Goal: Ask a question

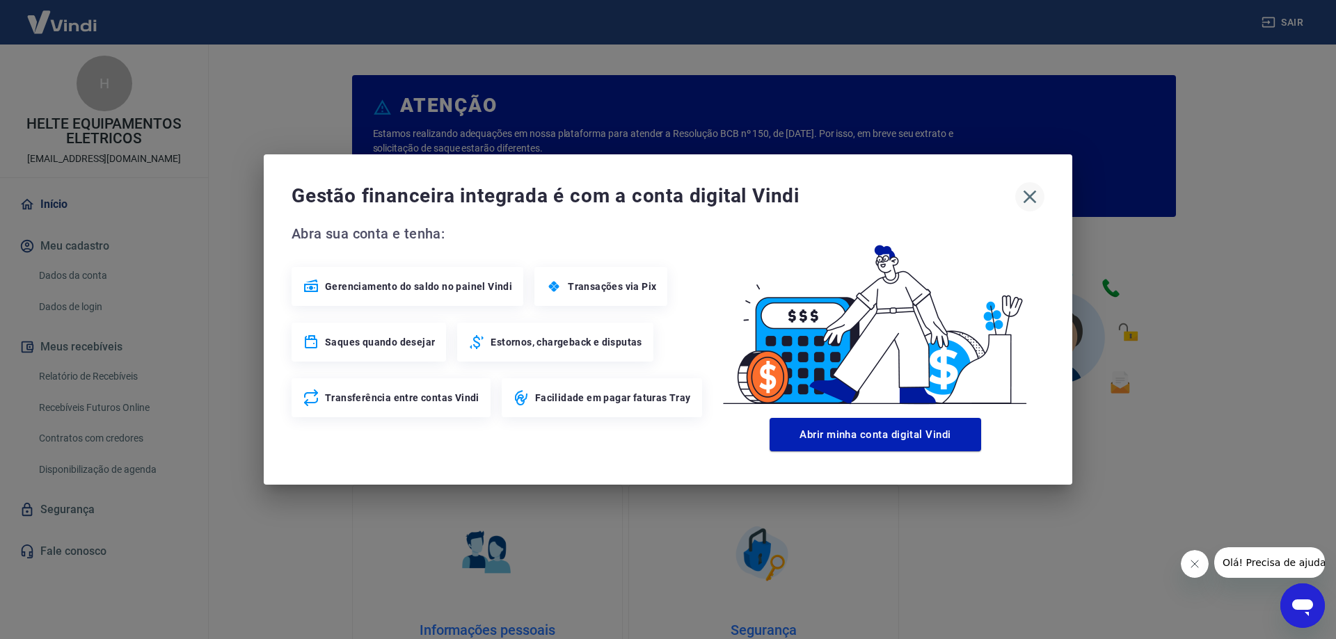
click at [1032, 198] on icon "button" at bounding box center [1030, 197] width 22 height 22
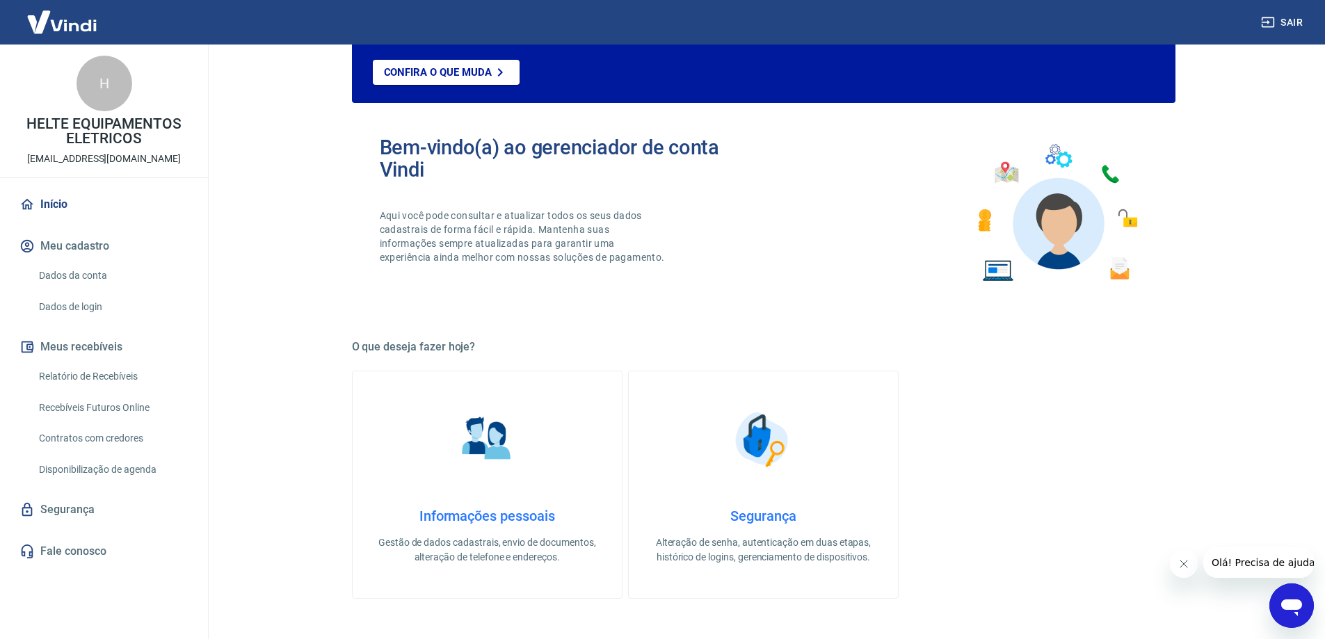
scroll to position [139, 0]
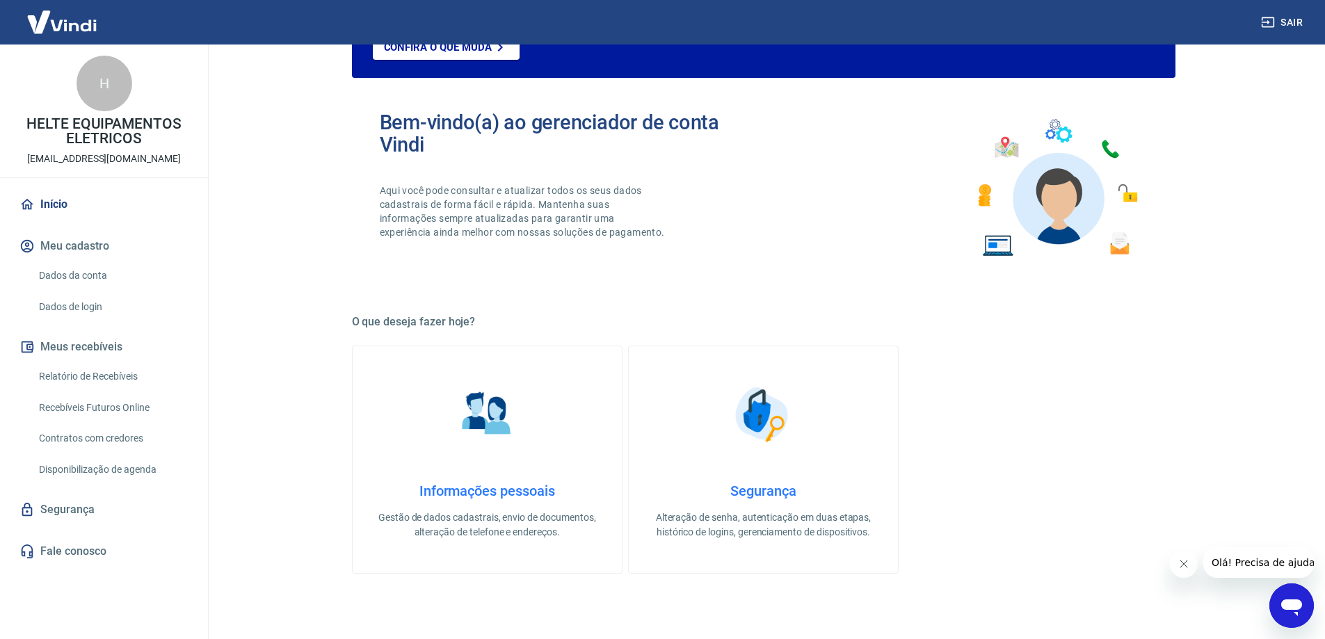
click at [102, 511] on link "Segurança" at bounding box center [104, 510] width 175 height 31
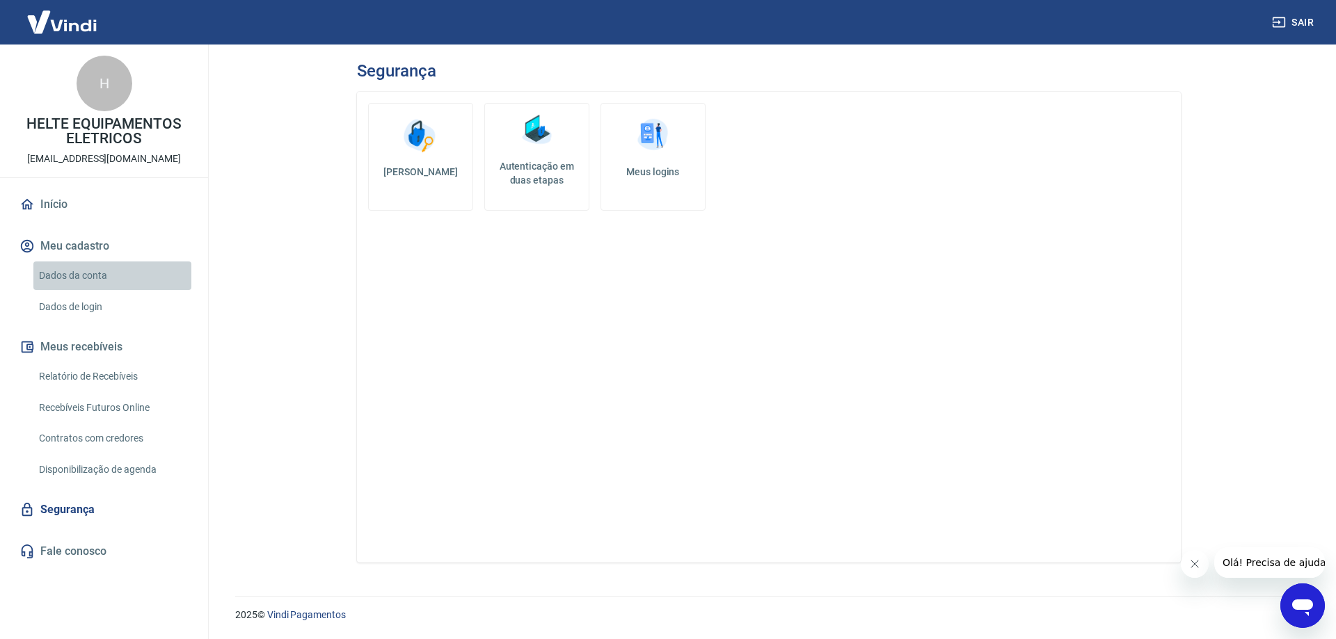
click at [72, 273] on link "Dados da conta" at bounding box center [112, 276] width 158 height 29
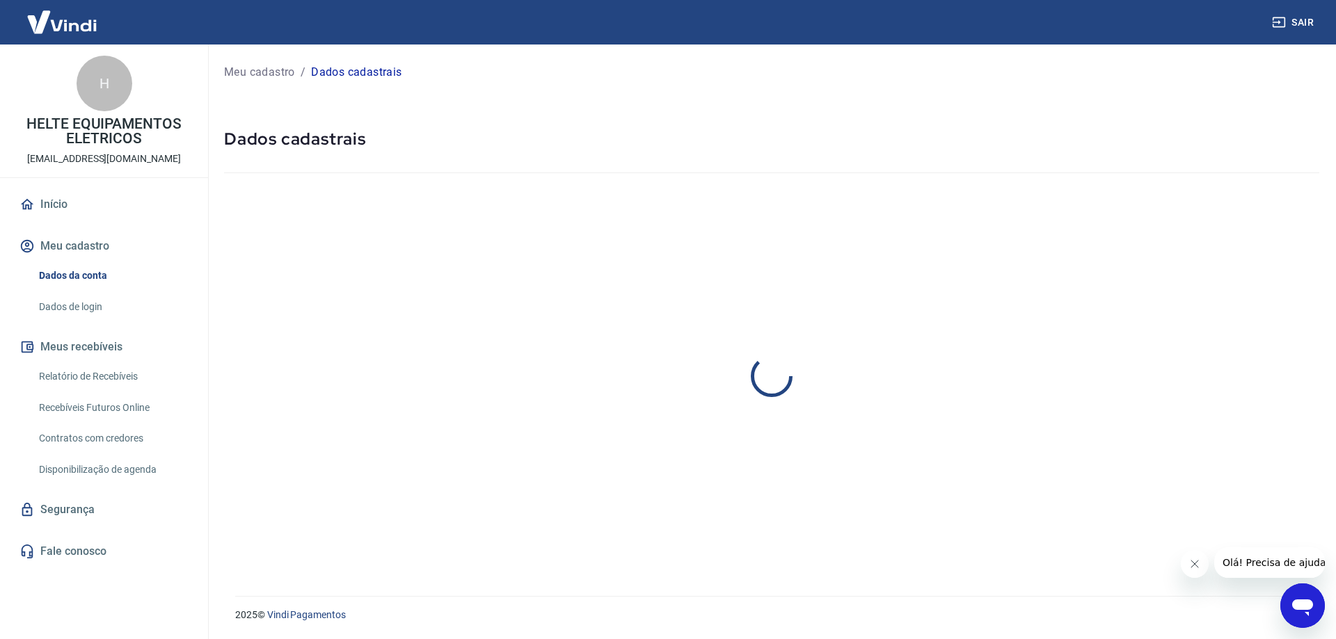
select select "PR"
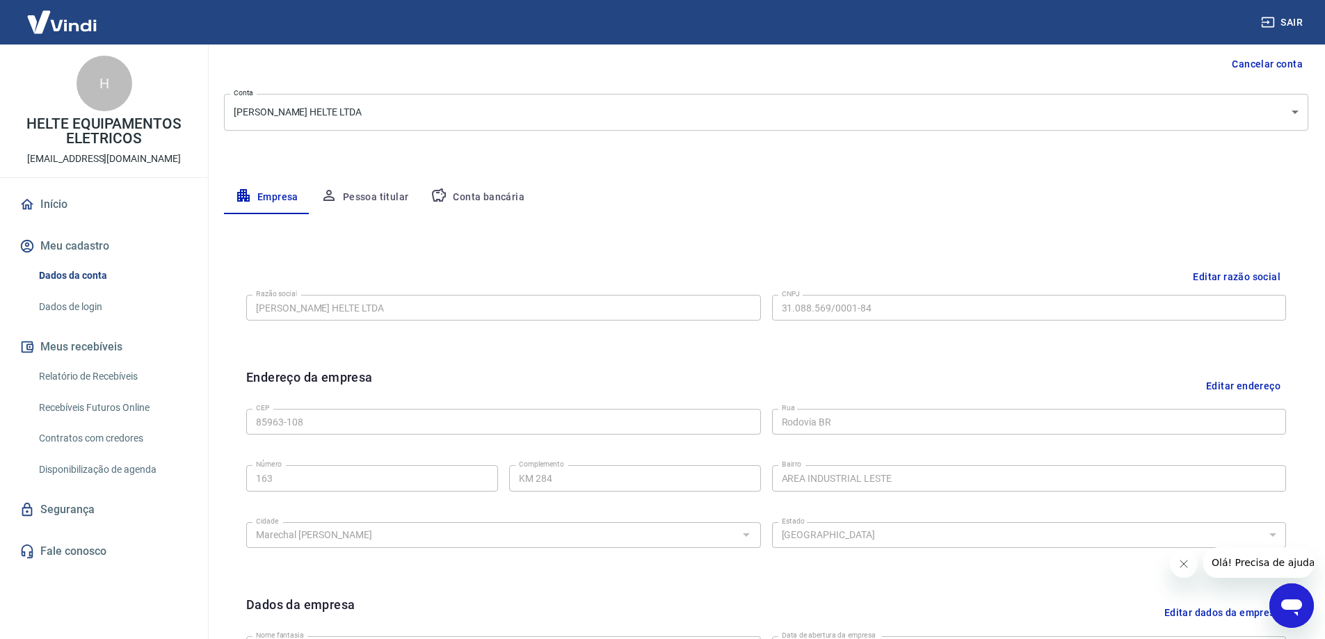
scroll to position [139, 0]
click at [99, 307] on link "Dados de login" at bounding box center [112, 307] width 158 height 29
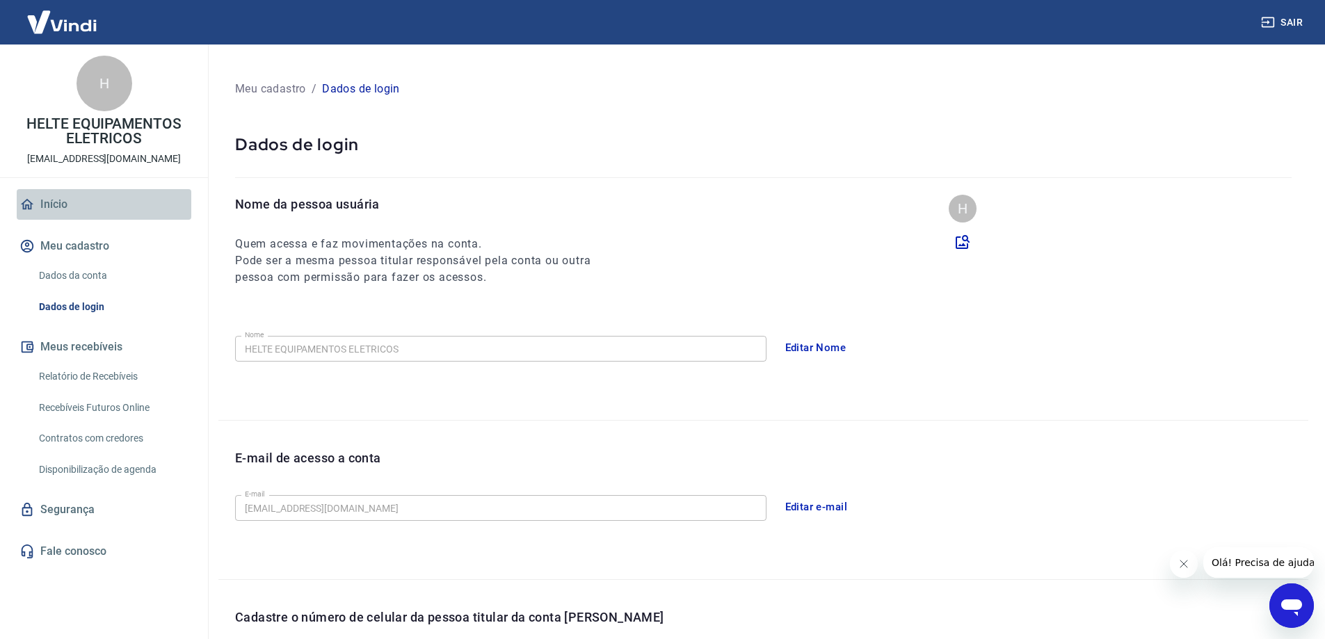
click at [60, 203] on link "Início" at bounding box center [104, 204] width 175 height 31
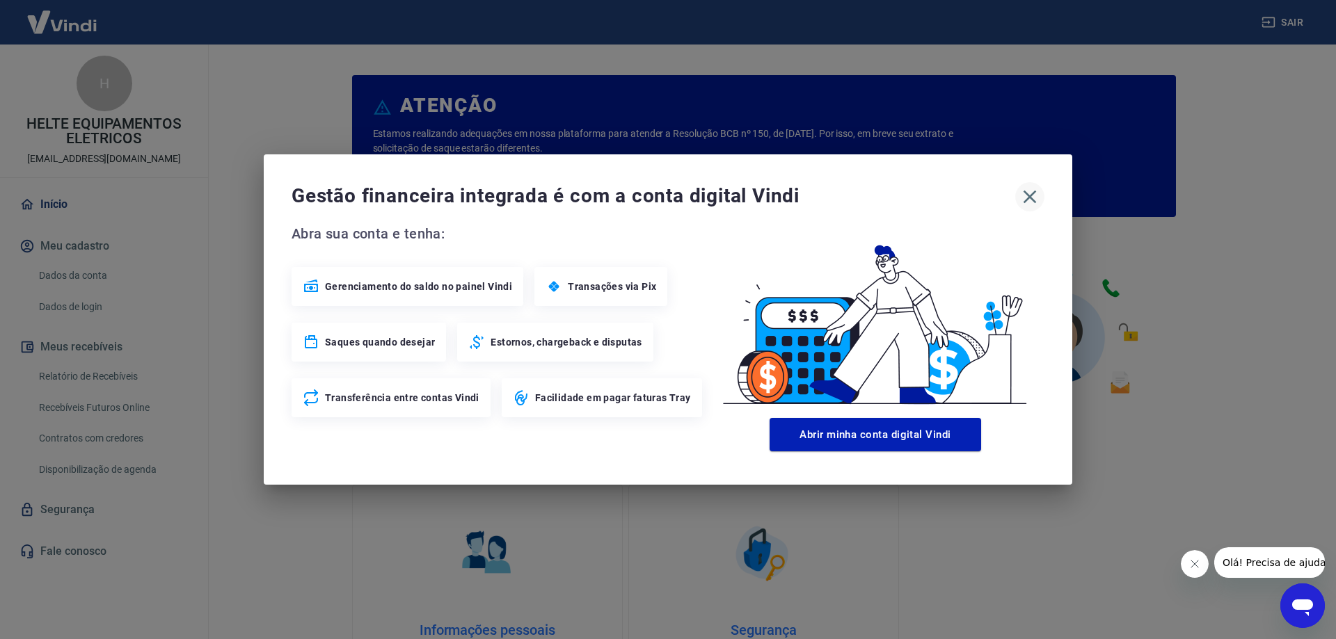
click at [1028, 198] on icon "button" at bounding box center [1029, 197] width 13 height 13
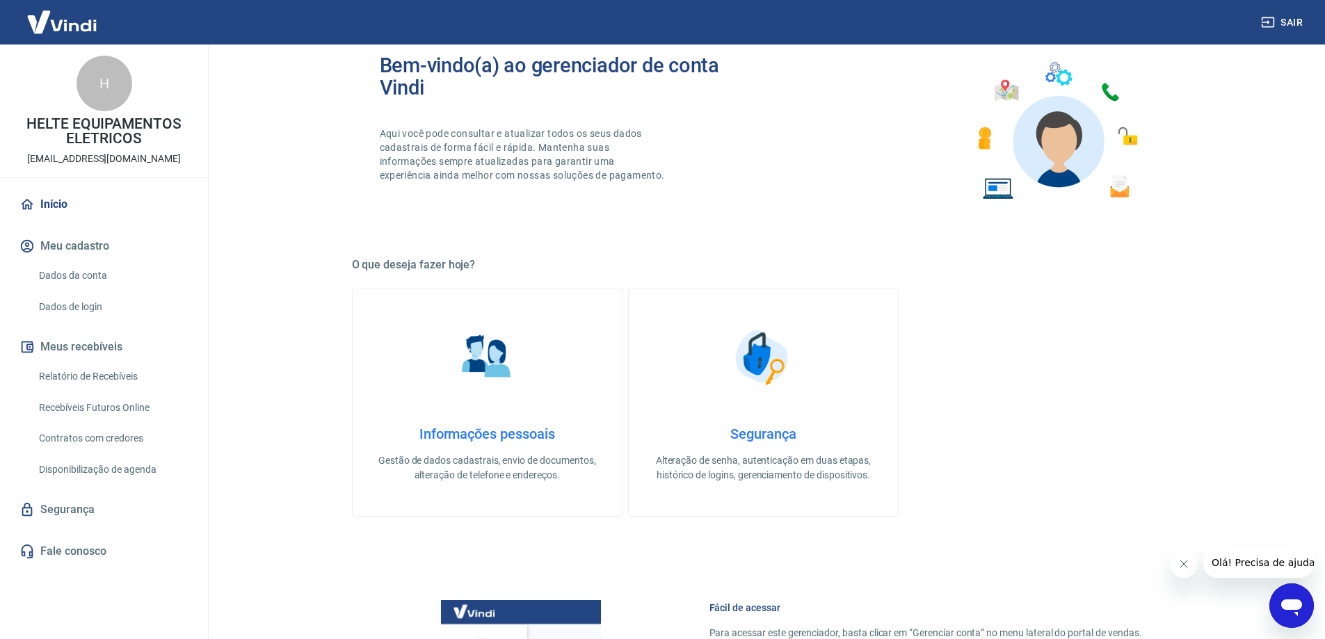
scroll to position [172, 0]
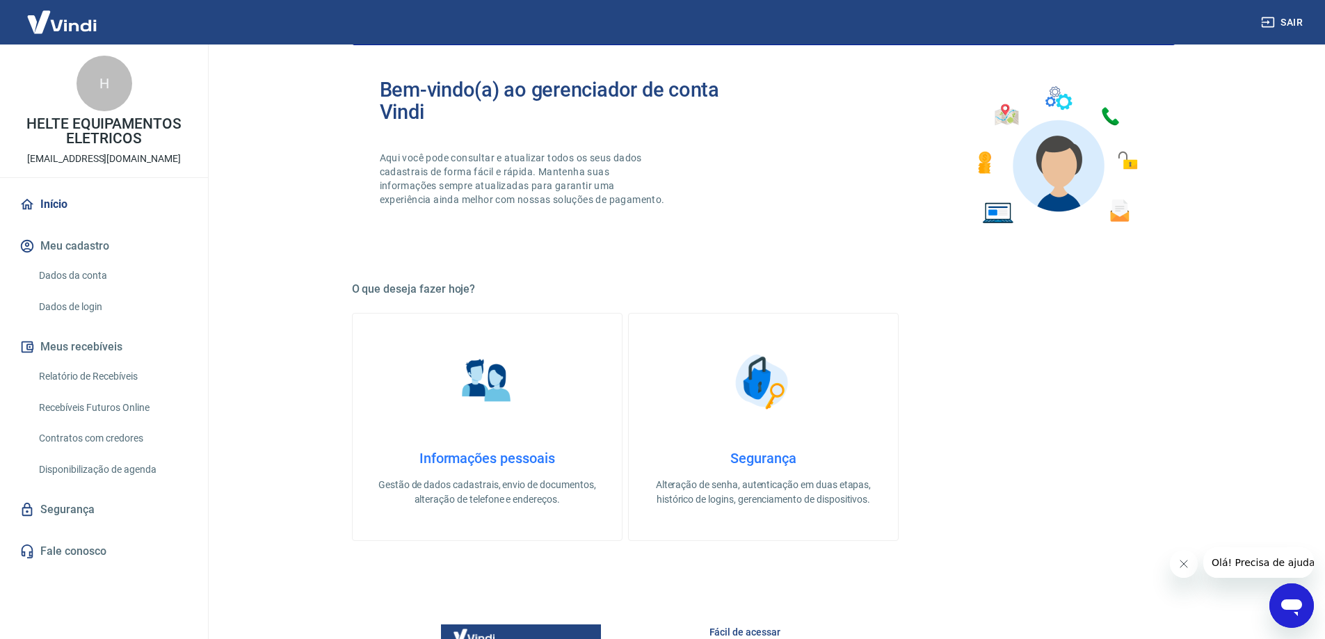
click at [472, 460] on h4 "Informações pessoais" at bounding box center [487, 458] width 225 height 17
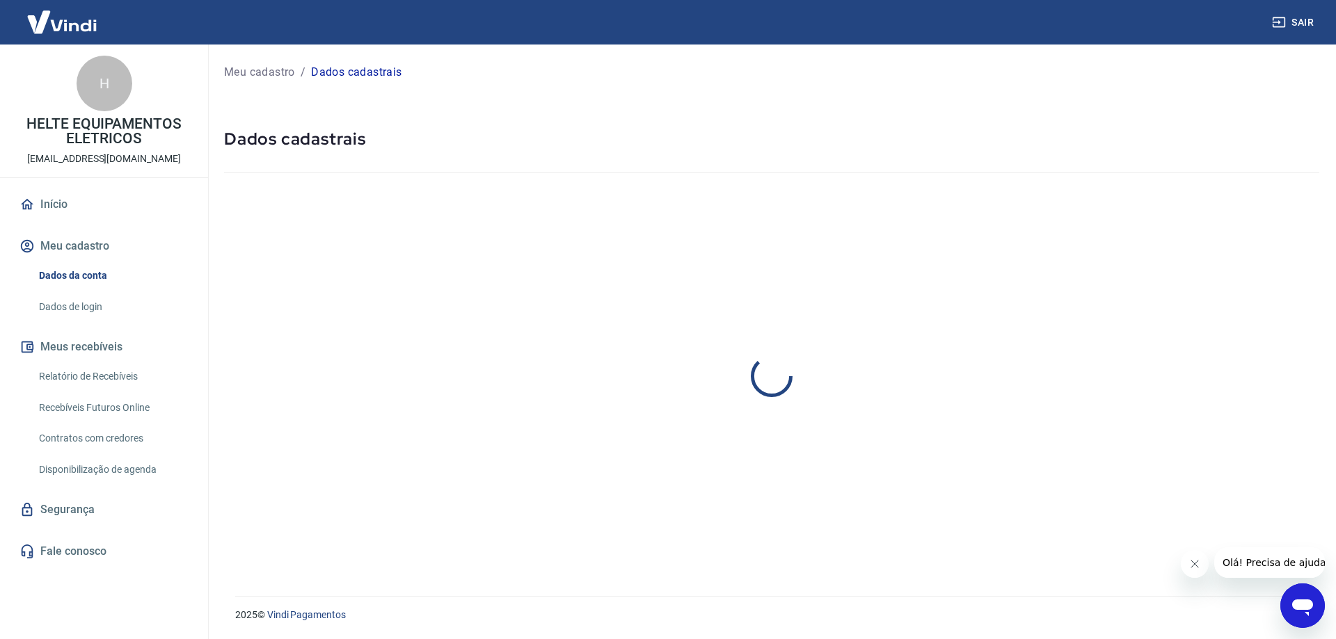
select select "PR"
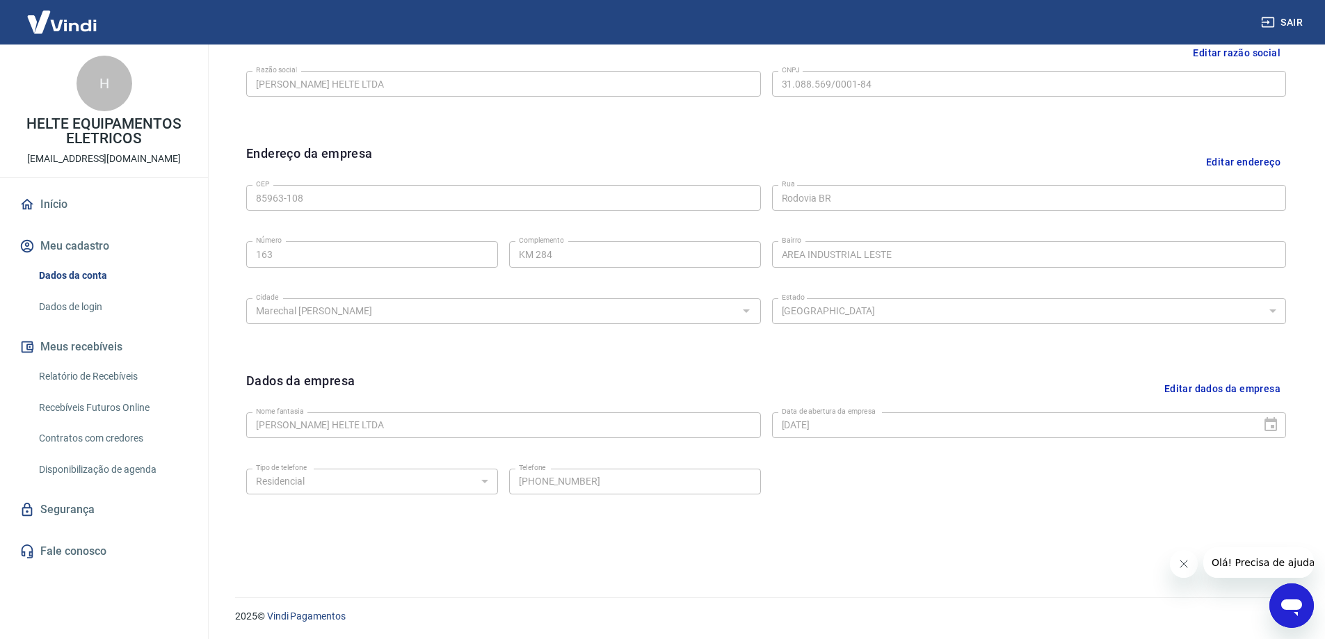
scroll to position [364, 0]
click at [87, 510] on link "Segurança" at bounding box center [104, 510] width 175 height 31
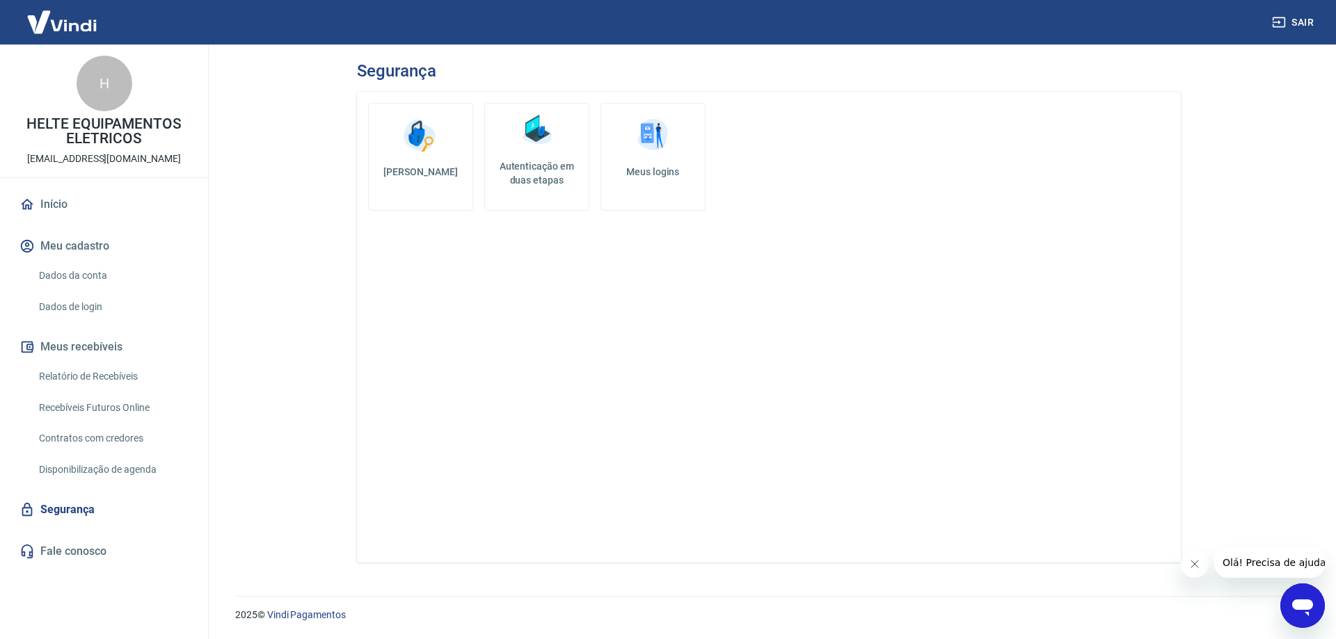
click at [639, 170] on h5 "Meus logins" at bounding box center [652, 172] width 81 height 14
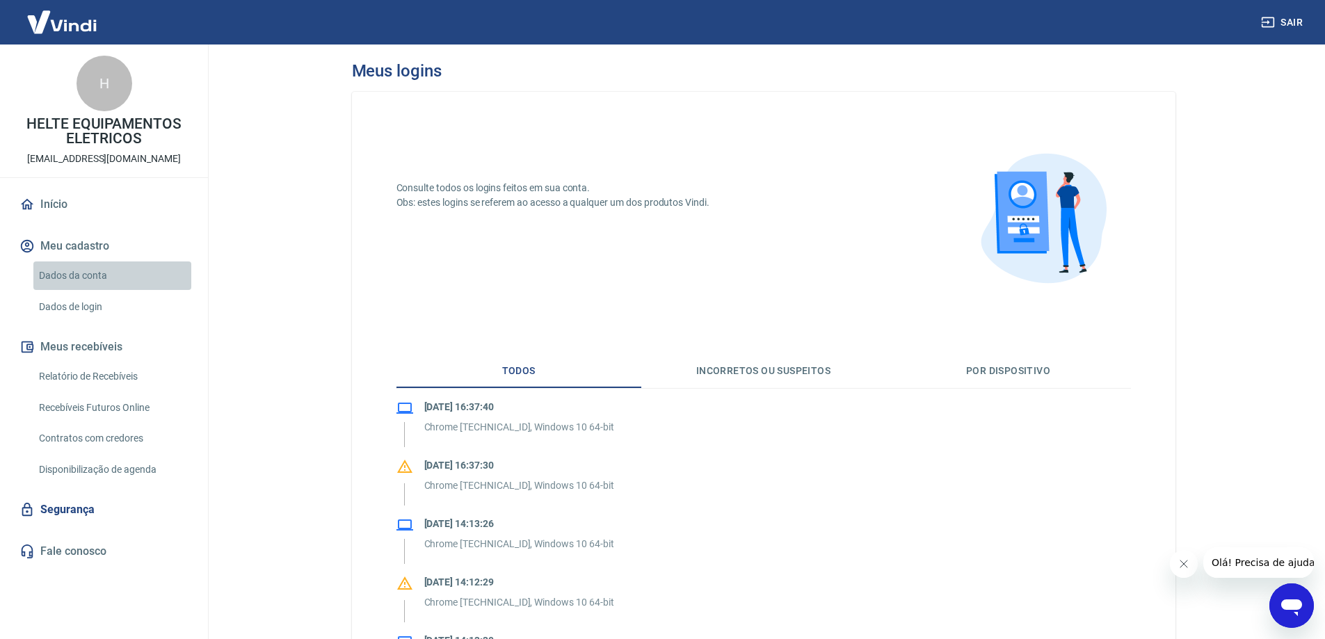
click at [104, 269] on link "Dados da conta" at bounding box center [112, 276] width 158 height 29
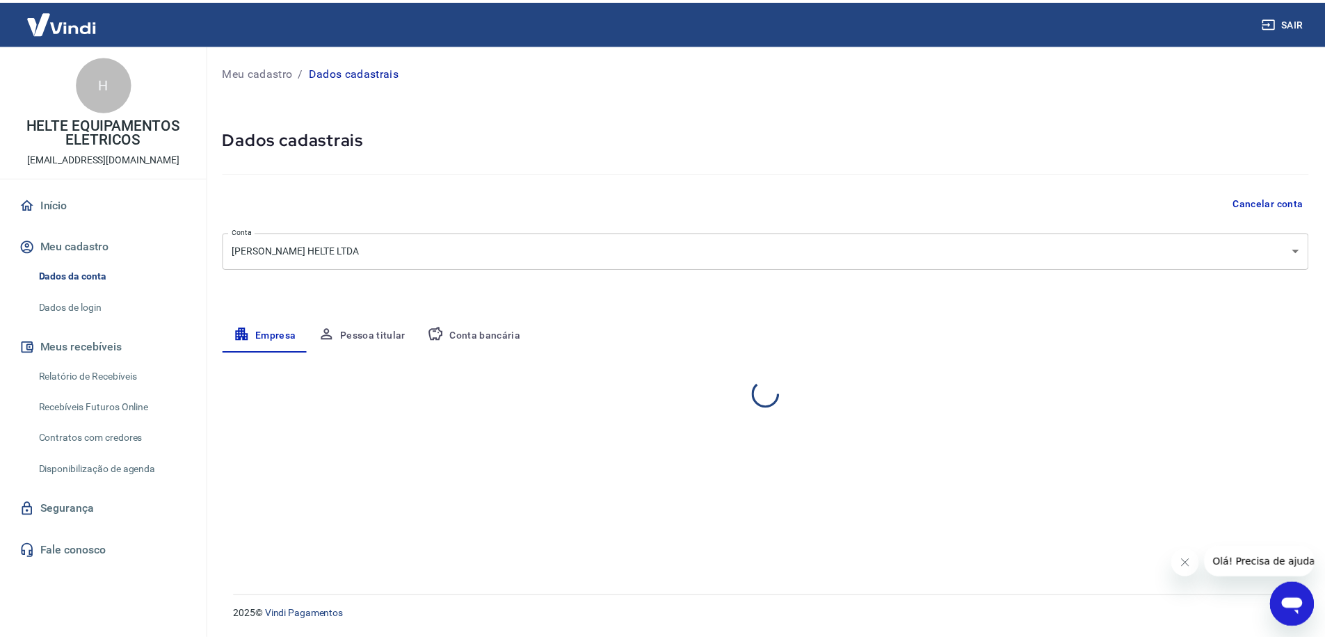
select select "PR"
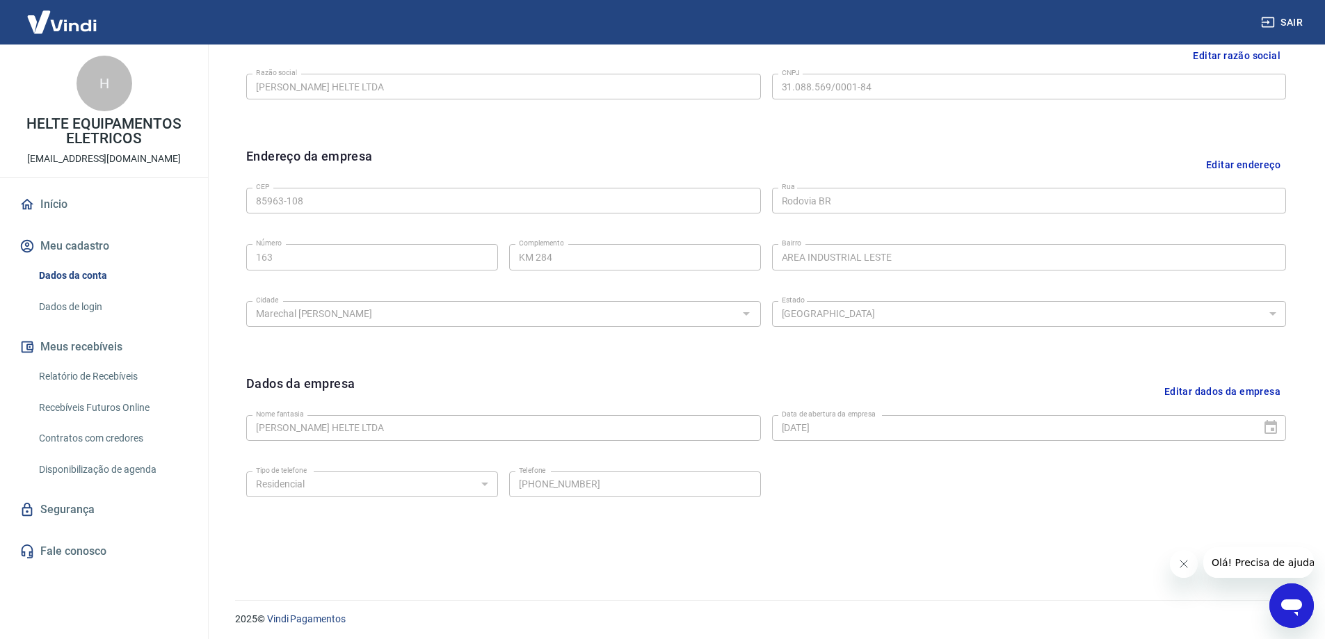
scroll to position [364, 0]
click at [80, 512] on link "Segurança" at bounding box center [104, 510] width 175 height 31
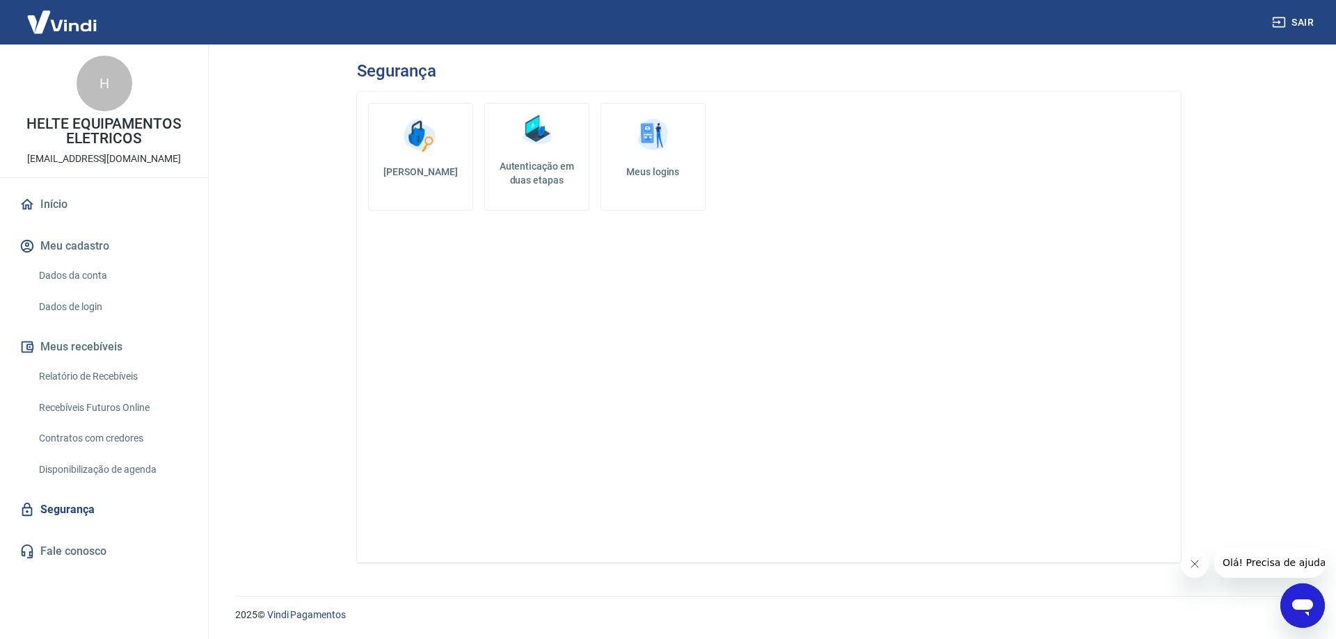
click at [67, 26] on img at bounding box center [62, 22] width 90 height 42
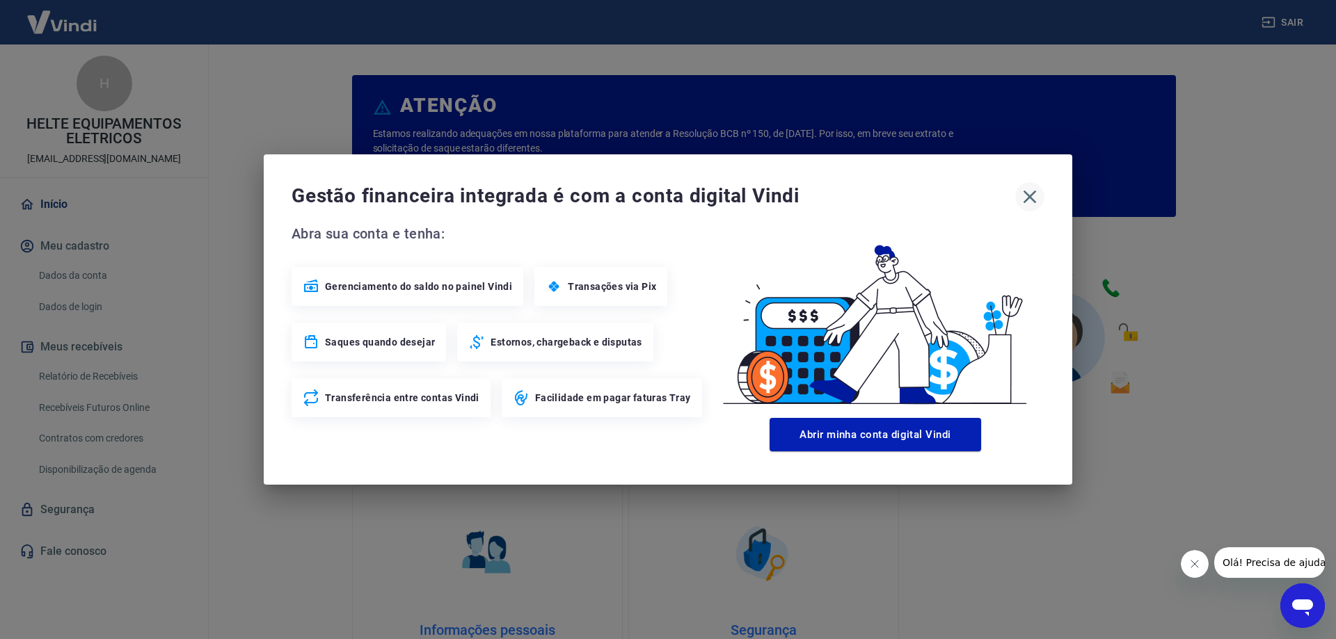
click at [1029, 200] on icon "button" at bounding box center [1030, 197] width 22 height 22
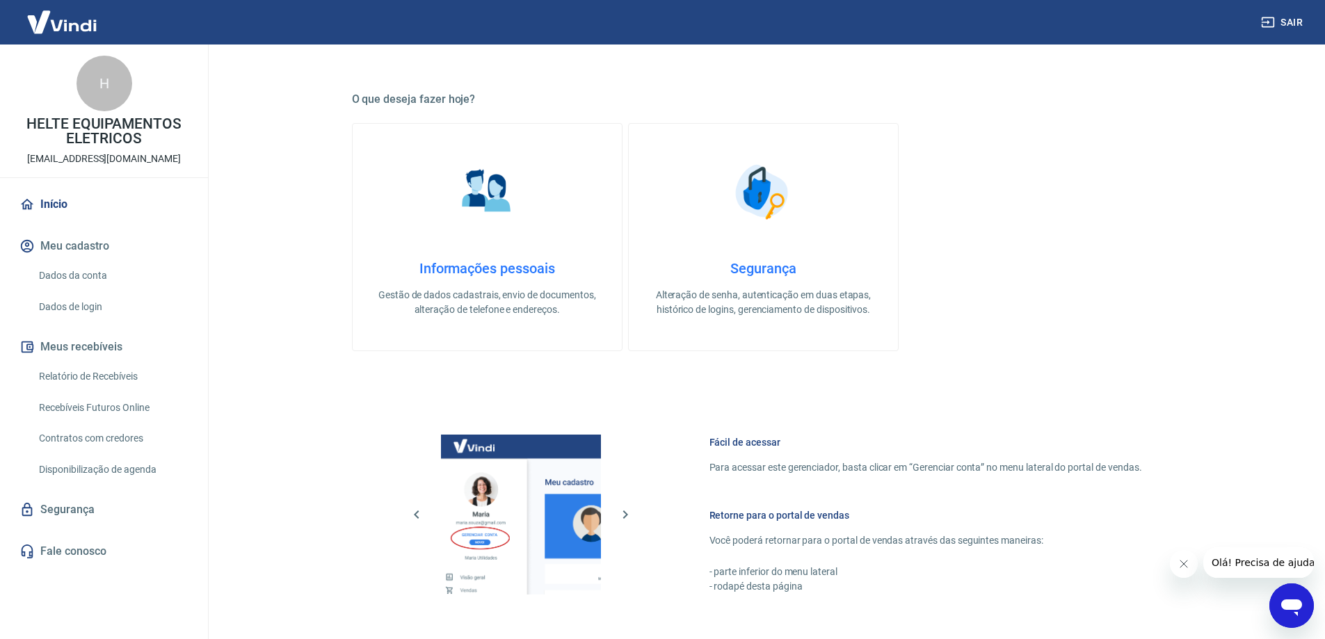
scroll to position [311, 0]
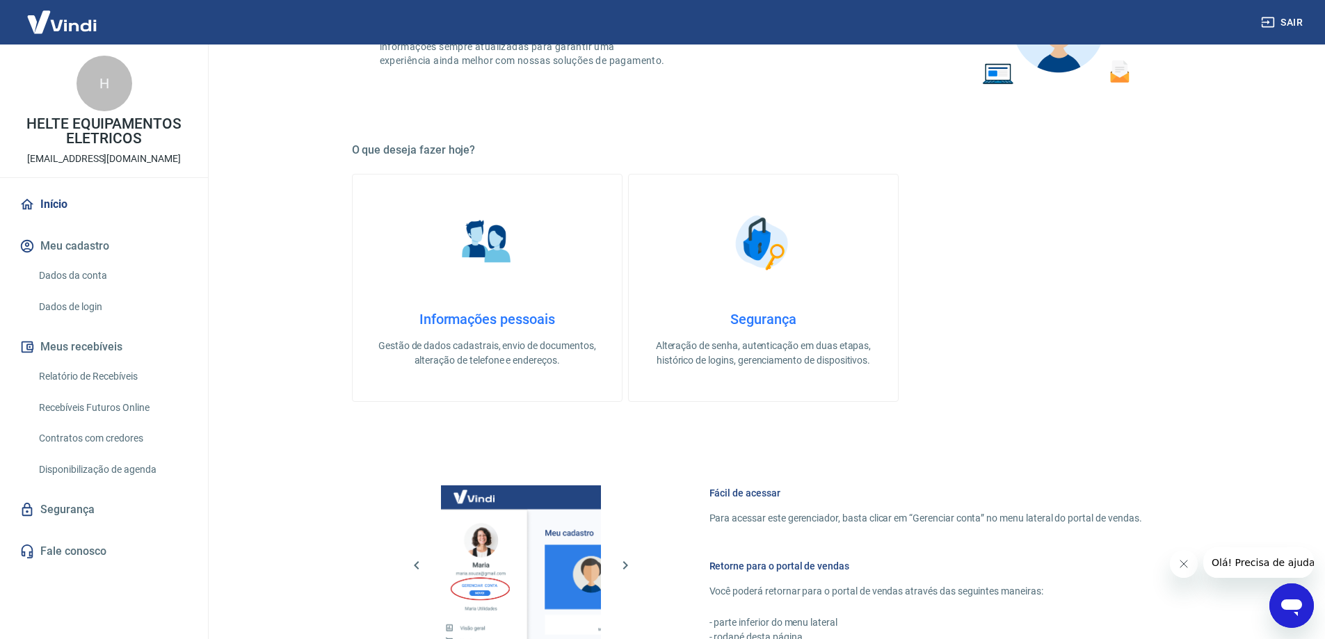
click at [757, 242] on img at bounding box center [763, 243] width 70 height 70
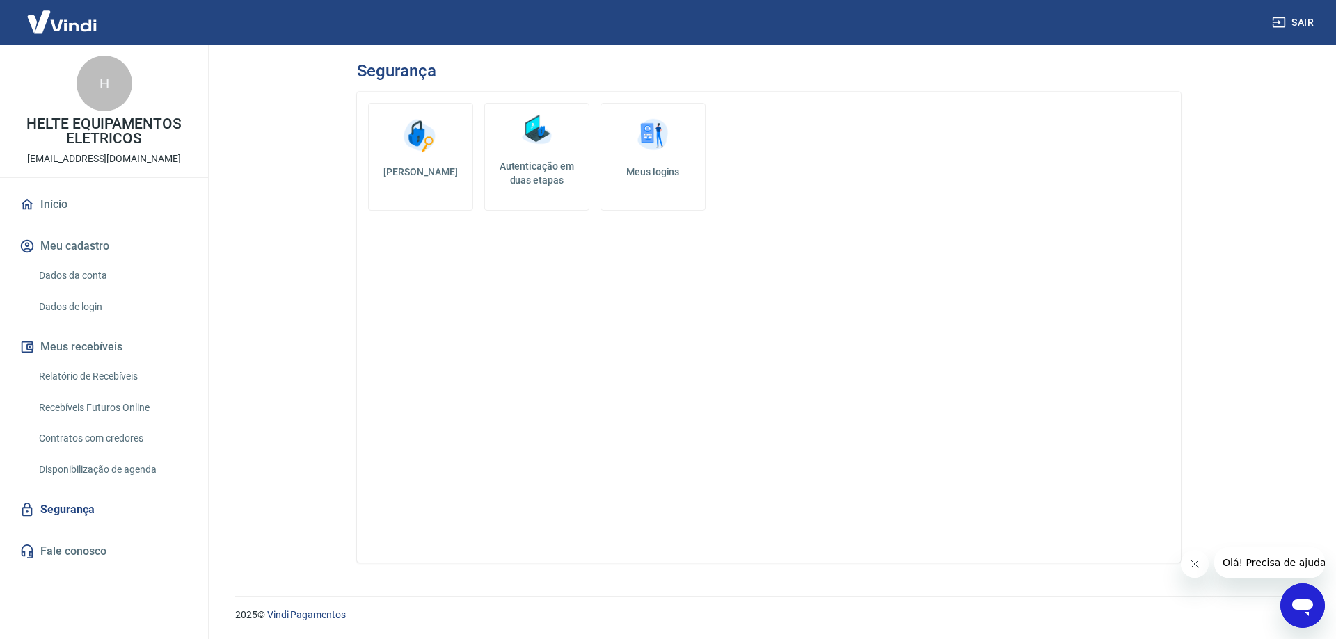
click at [51, 212] on link "Início" at bounding box center [104, 204] width 175 height 31
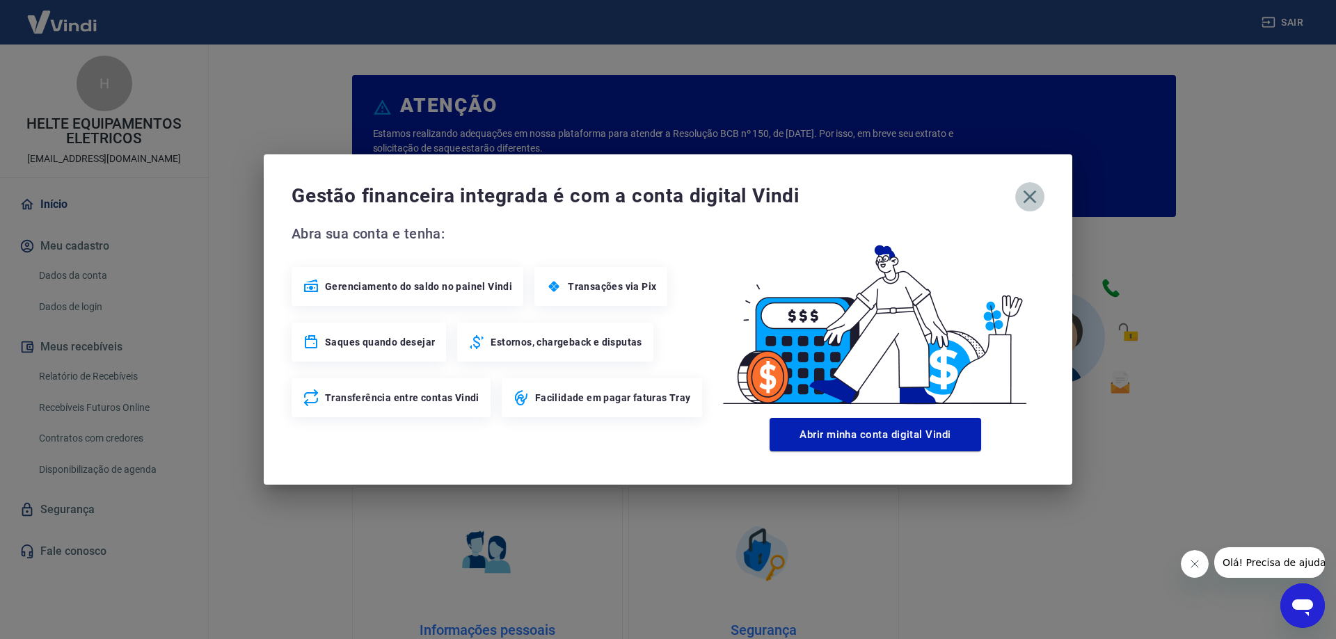
click at [1031, 200] on icon "button" at bounding box center [1030, 197] width 22 height 22
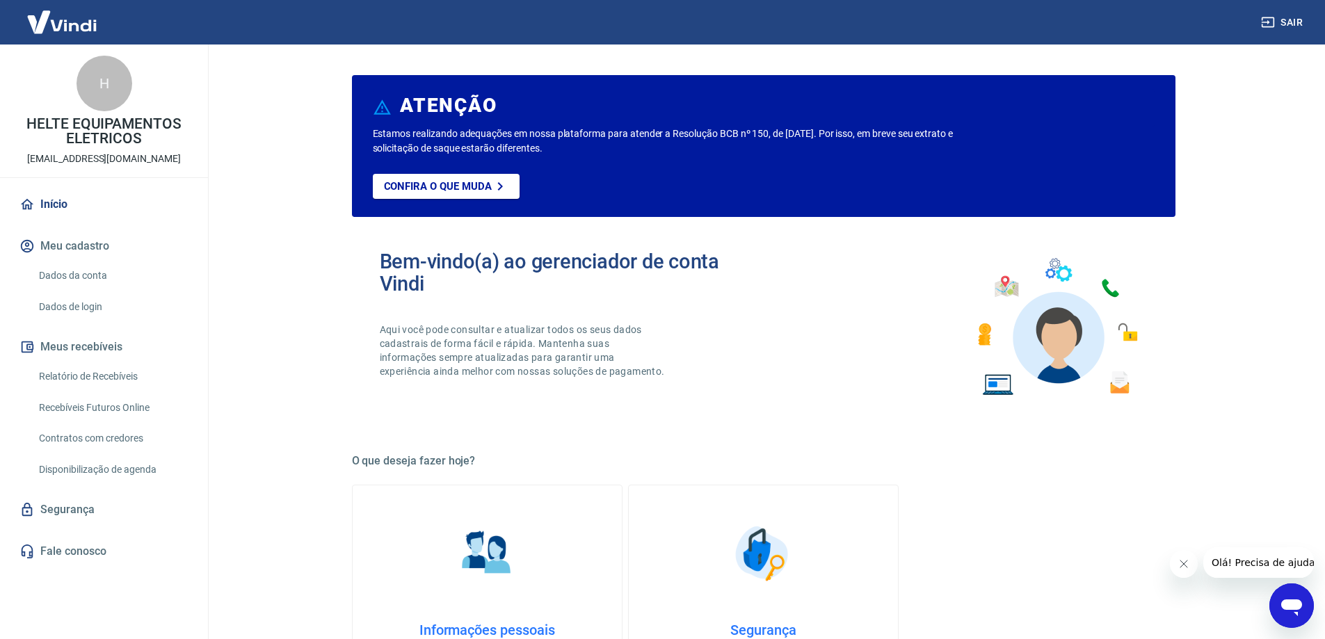
click at [1282, 603] on icon "Abrir janela de mensagens" at bounding box center [1292, 608] width 21 height 17
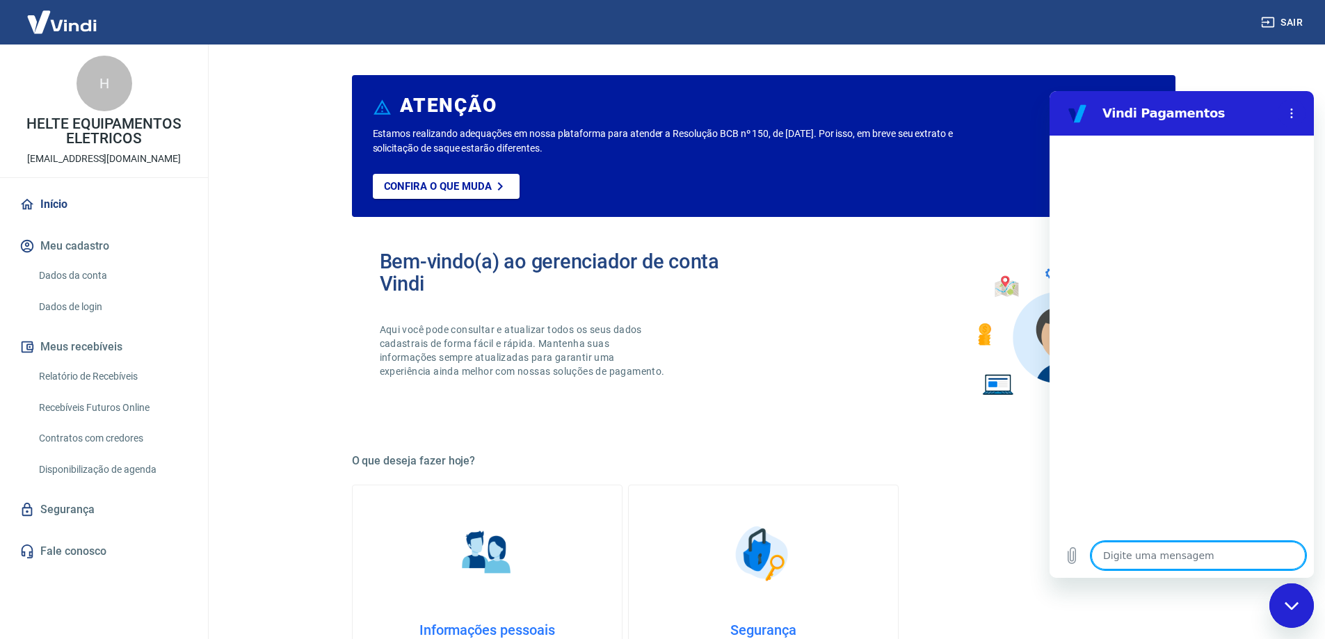
click at [1192, 548] on textarea at bounding box center [1199, 556] width 214 height 28
type textarea "O"
type textarea "x"
type textarea "Ol"
type textarea "x"
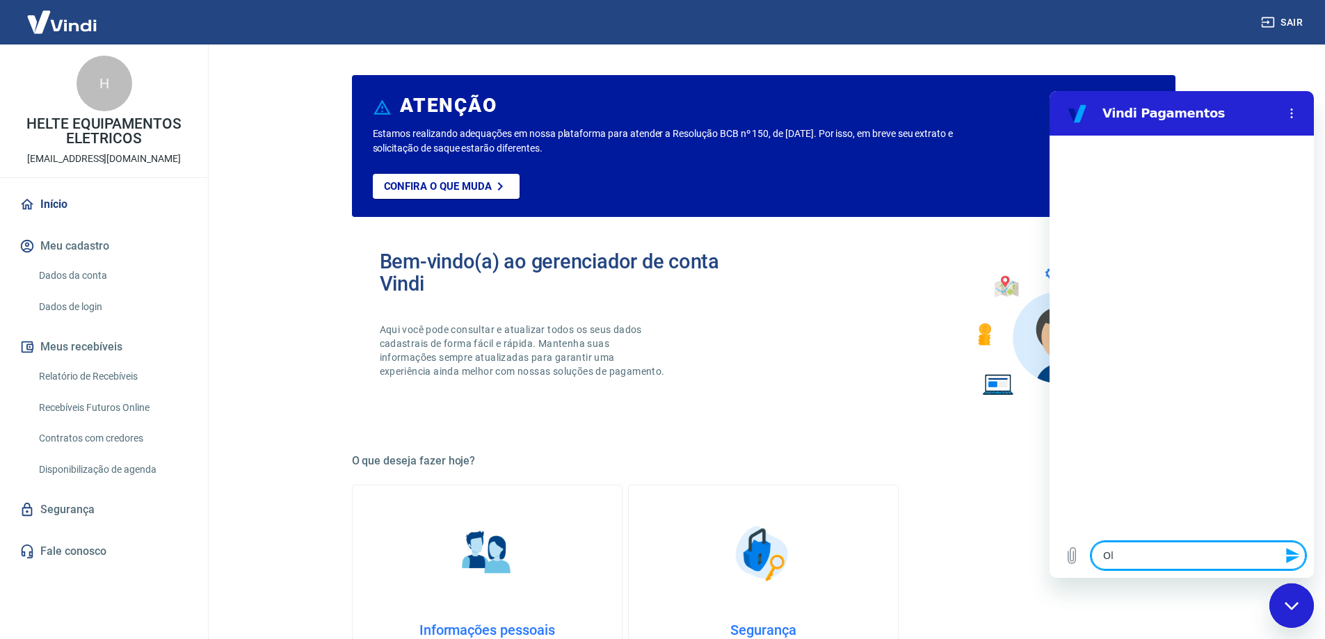
type textarea "Olá"
type textarea "x"
type textarea "Olá,"
type textarea "x"
type textarea "Olá,"
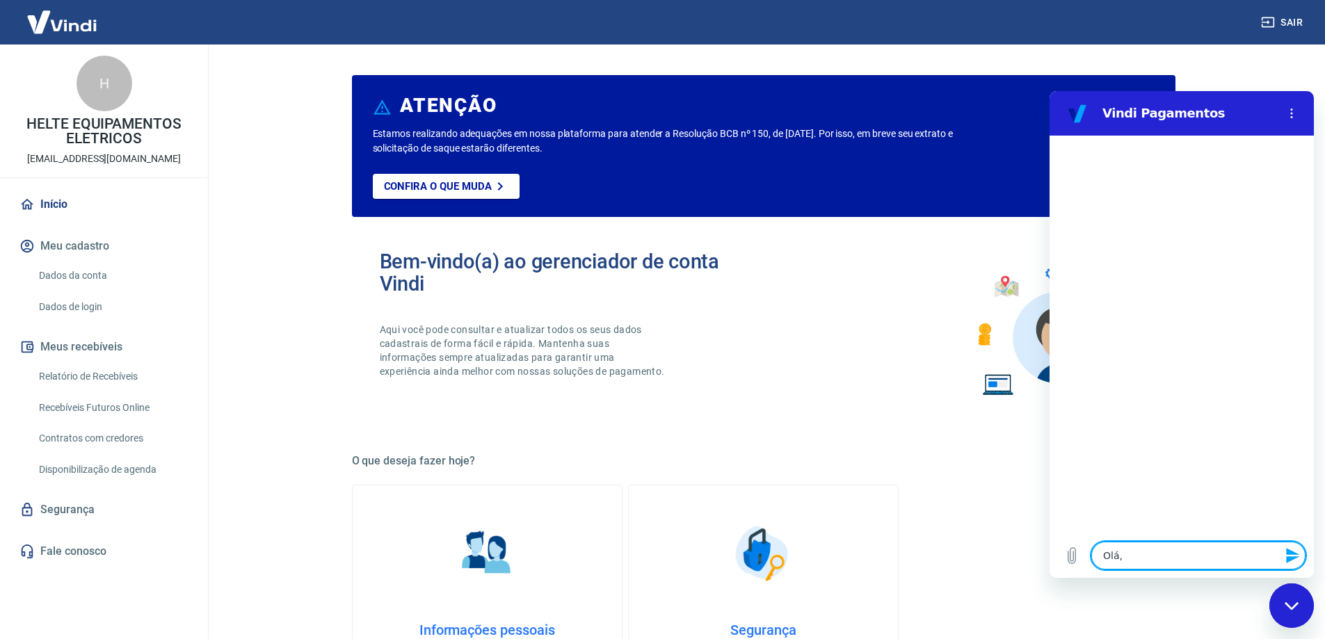
type textarea "x"
type textarea "Olá, o"
type textarea "x"
type textarea "Olá, on"
type textarea "x"
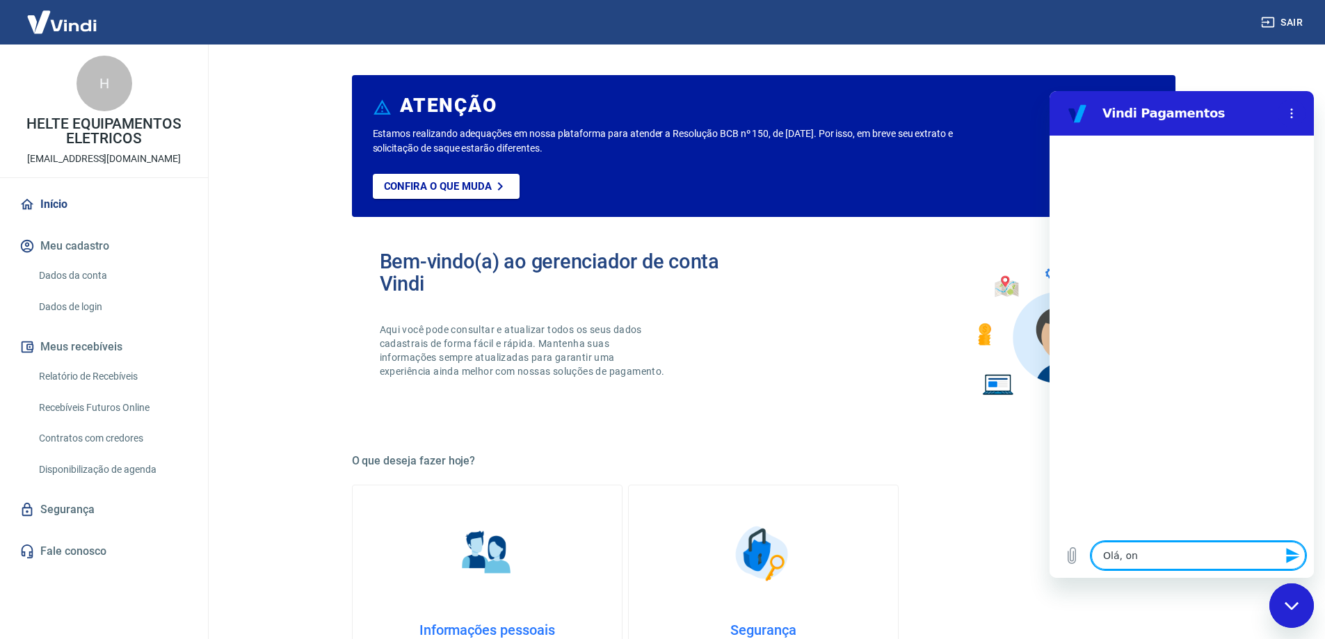
type textarea "Olá, ond"
type textarea "x"
type textarea "[GEOGRAPHIC_DATA], onde"
type textarea "x"
type textarea "[GEOGRAPHIC_DATA], onde"
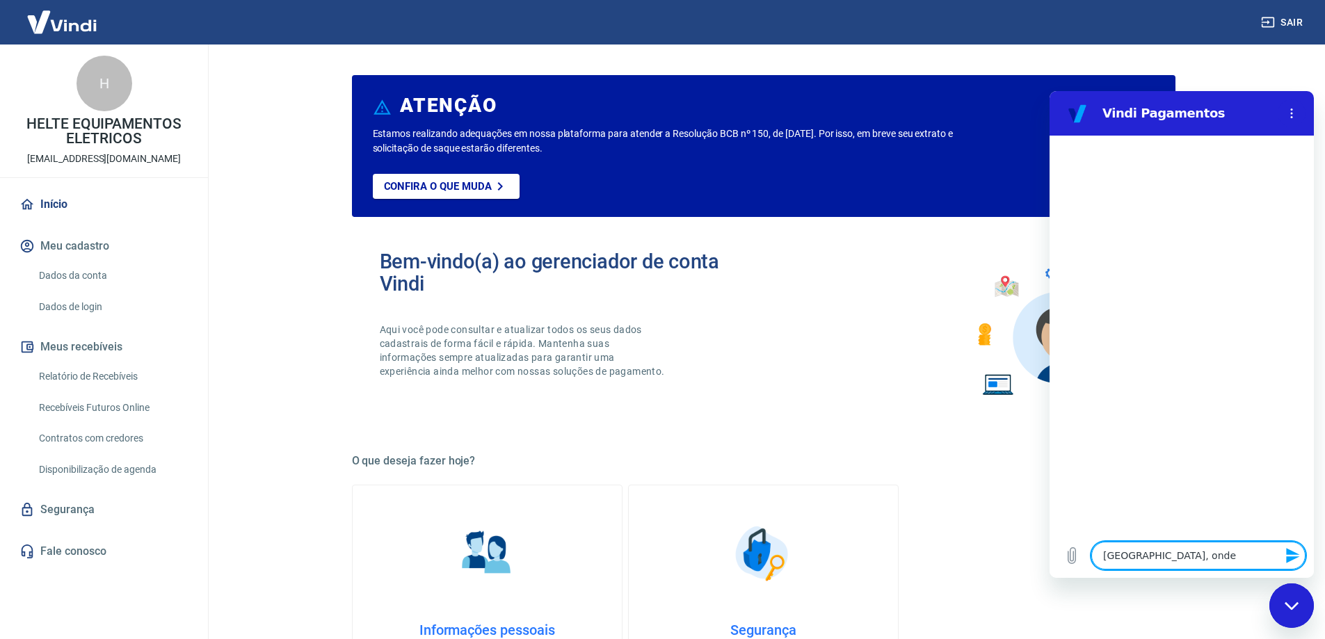
type textarea "x"
type textarea "[GEOGRAPHIC_DATA], onde c"
type textarea "x"
type textarea "[GEOGRAPHIC_DATA], onde co"
type textarea "x"
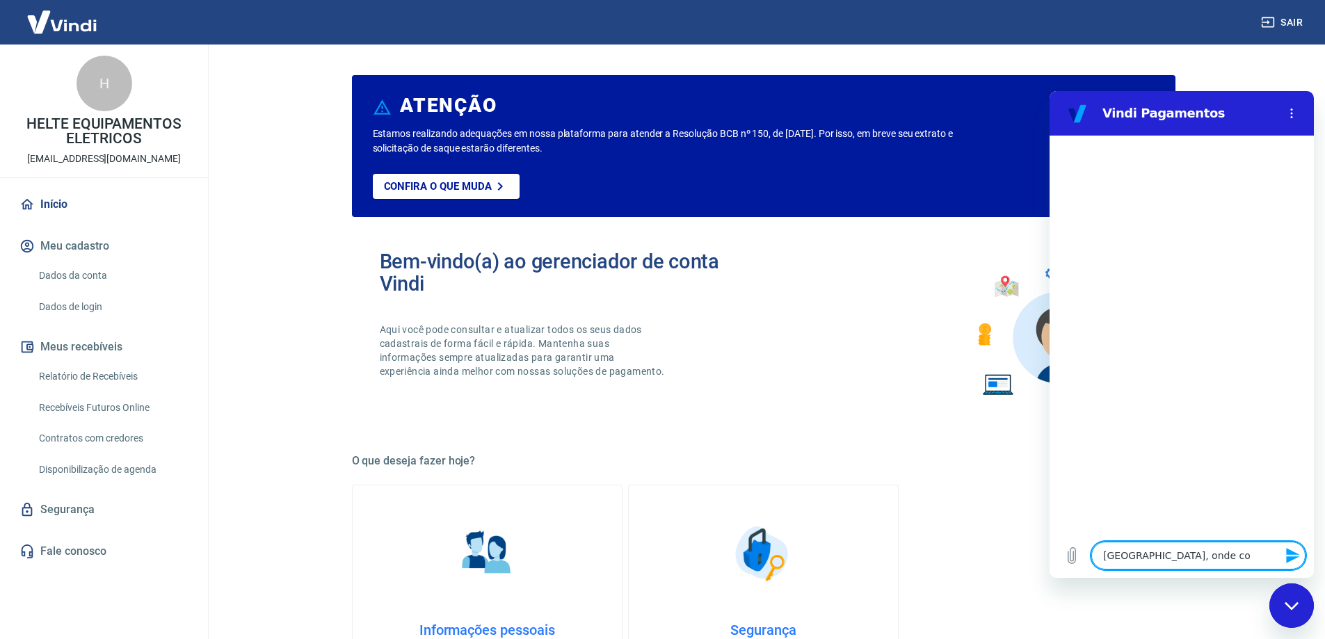
type textarea "[GEOGRAPHIC_DATA], onde con"
type textarea "x"
type textarea "Olá, onde cons"
type textarea "x"
type textarea "Olá, onde consi"
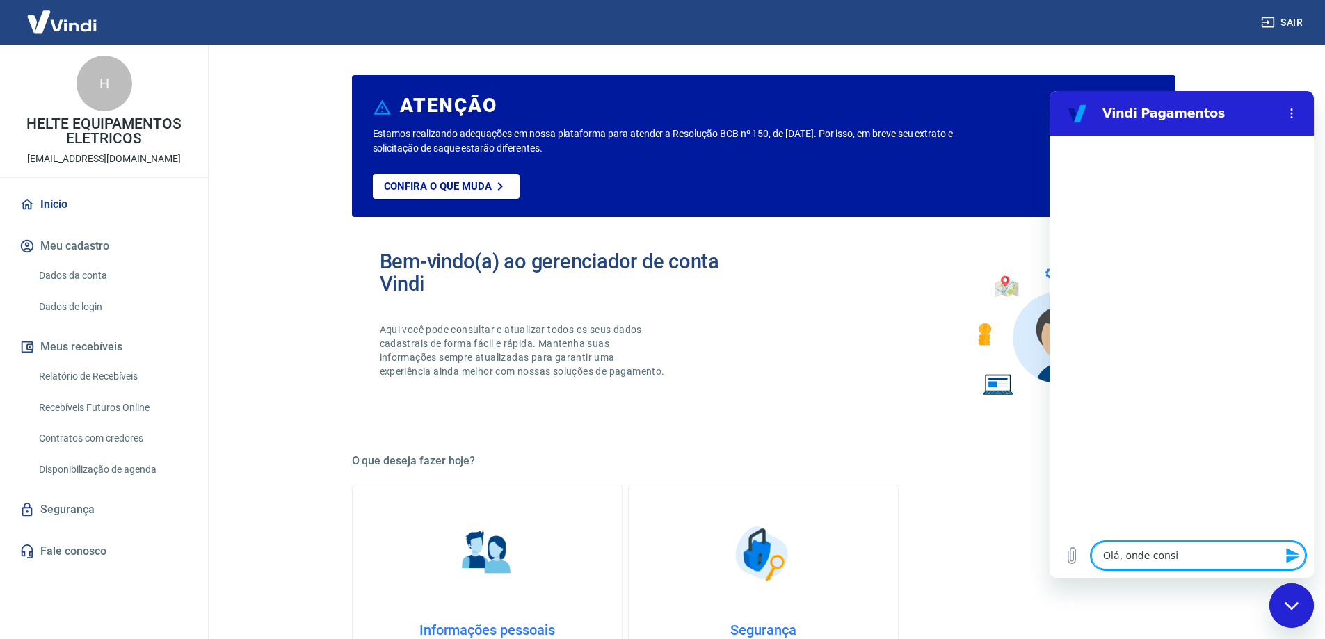
type textarea "x"
type textarea "[GEOGRAPHIC_DATA], onde consig"
type textarea "x"
type textarea "Olá, onde consigo"
type textarea "x"
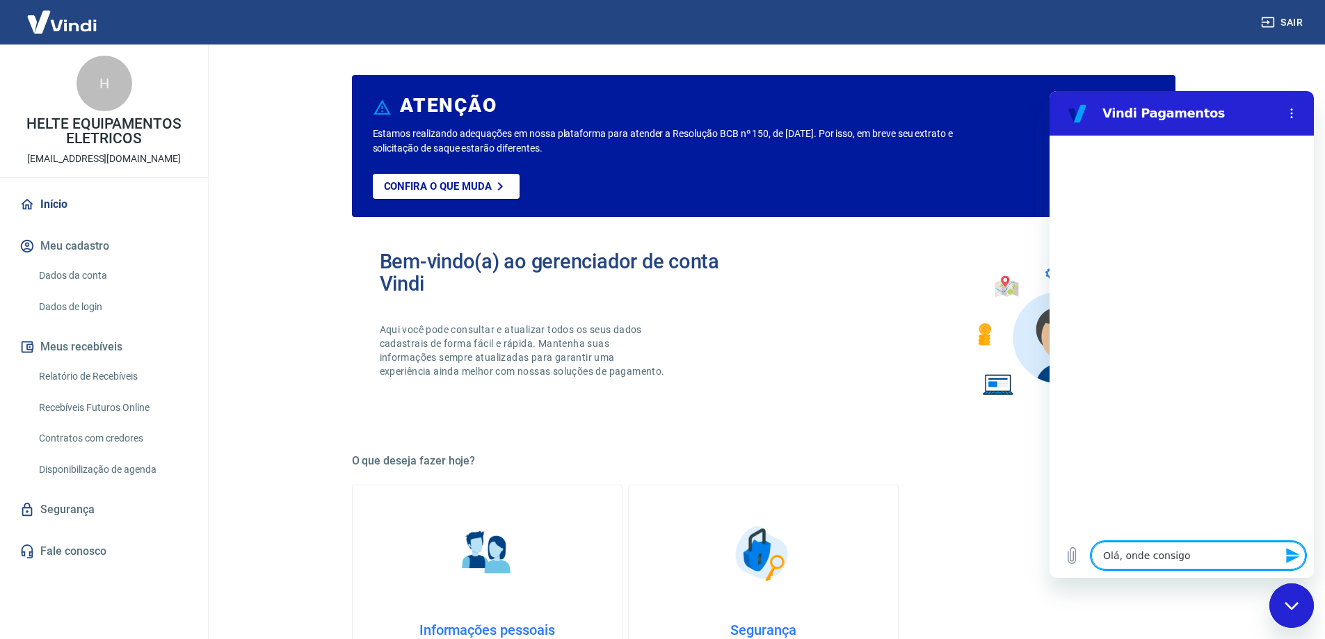
type textarea "Olá, onde consigo"
type textarea "x"
type textarea "Olá, onde consigo g"
type textarea "x"
type textarea "Olá, onde consigo ge"
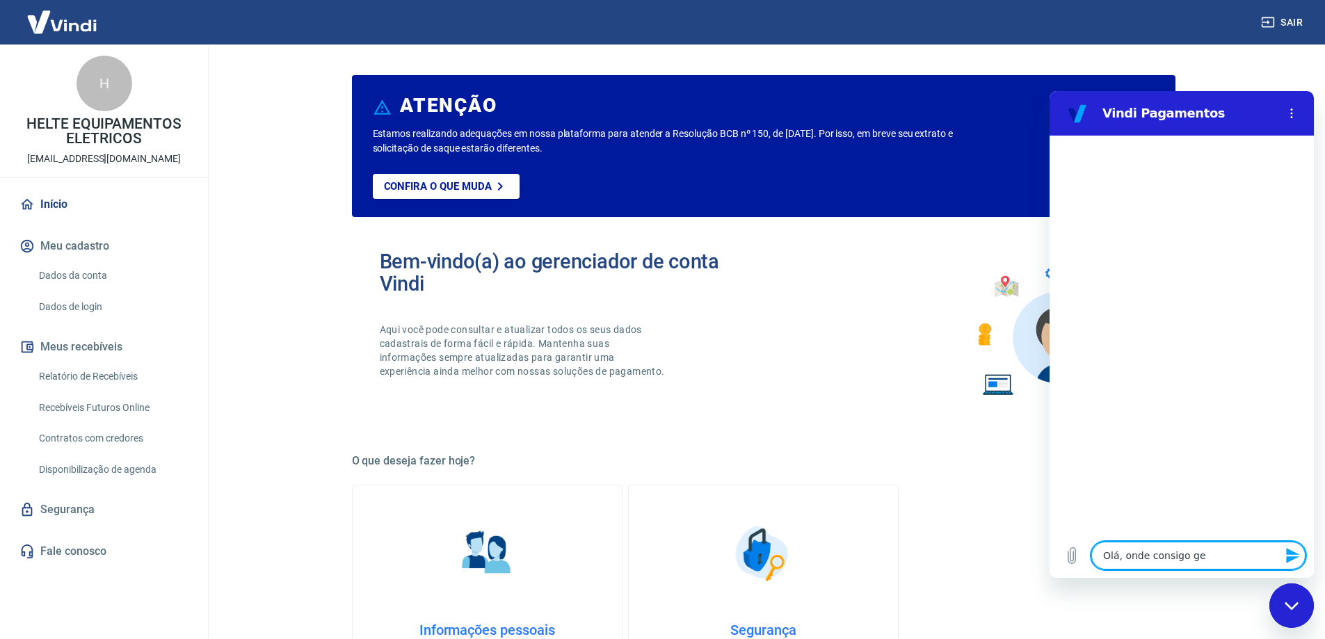
type textarea "x"
type textarea "Olá, onde consigo ger"
type textarea "x"
type textarea "Olá, onde consigo gera"
type textarea "x"
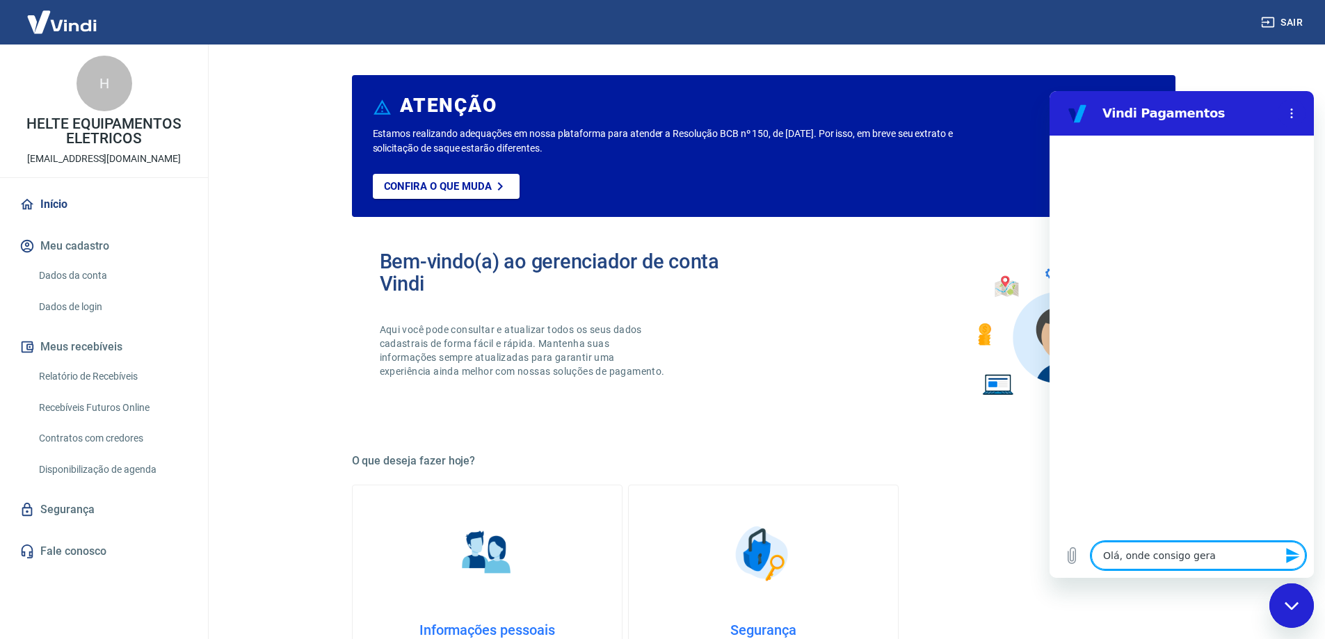
type textarea "Olá, onde consigo gerar"
type textarea "x"
type textarea "Olá, onde consigo gerar"
type textarea "x"
type textarea "Olá, onde consigo gerar o"
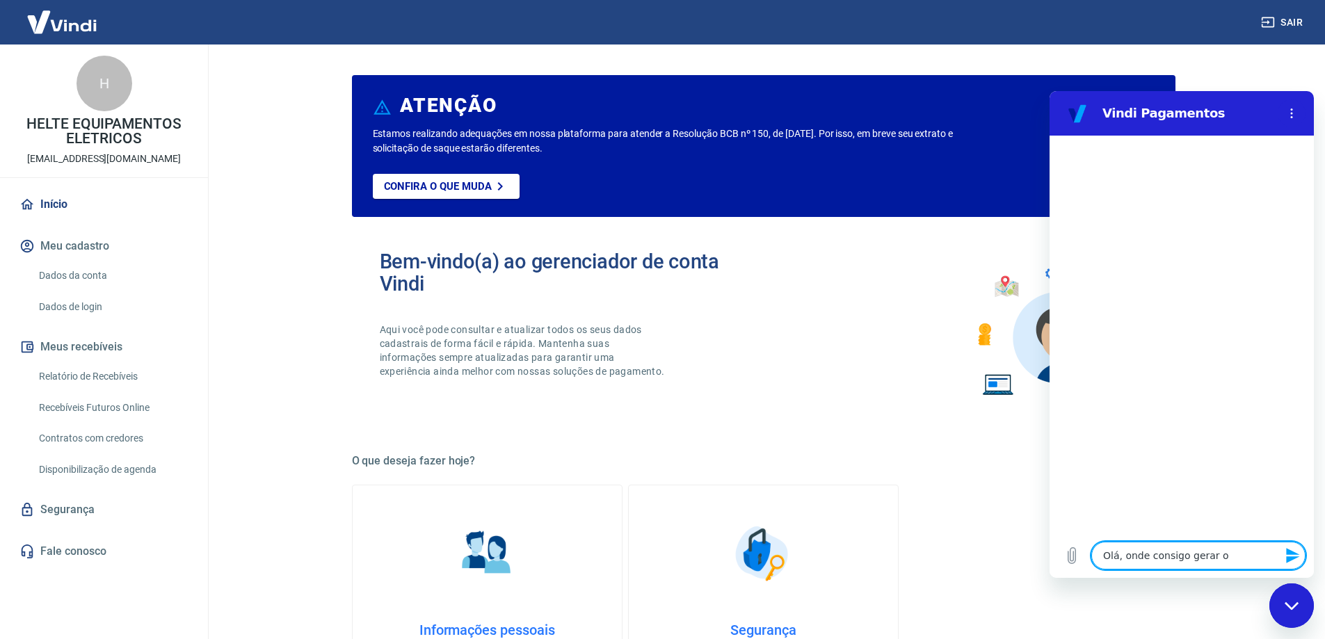
type textarea "x"
type textarea "Olá, onde consigo gerar o"
type textarea "x"
type textarea "Olá, onde consigo gerar o t"
type textarea "x"
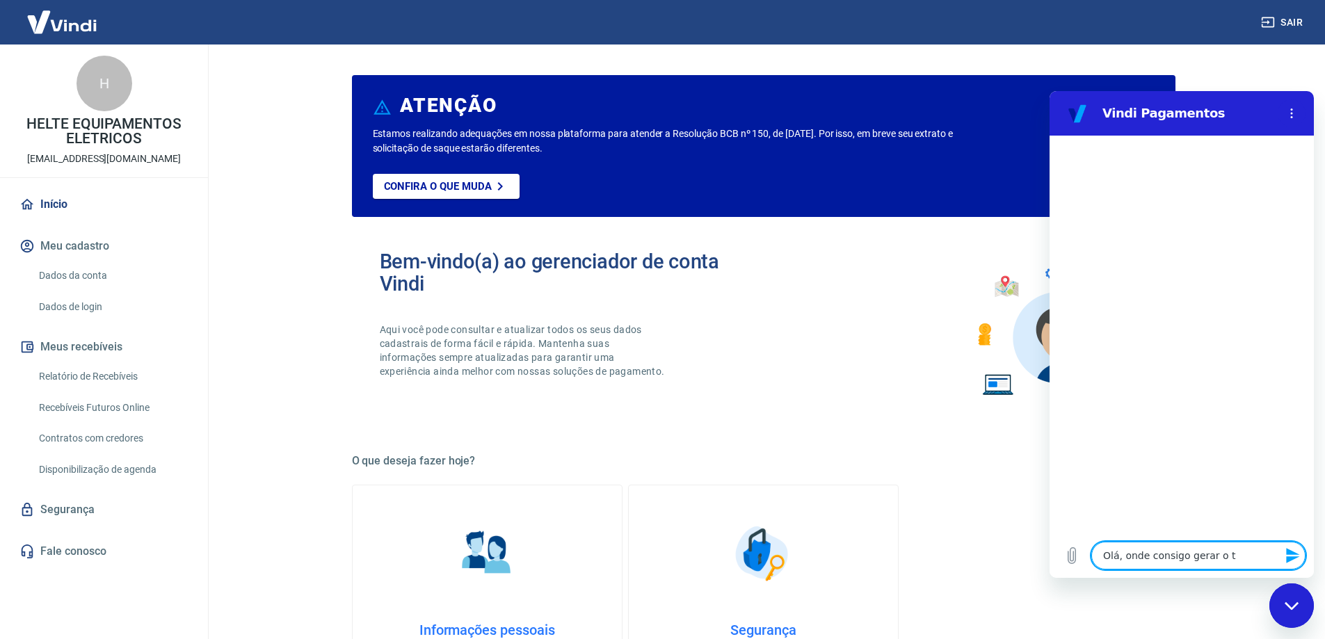
type textarea "Olá, onde consigo gerar o to"
type textarea "x"
type textarea "Olá, onde consigo gerar o tok"
type textarea "x"
type textarea "Olá, onde consigo gerar o toke"
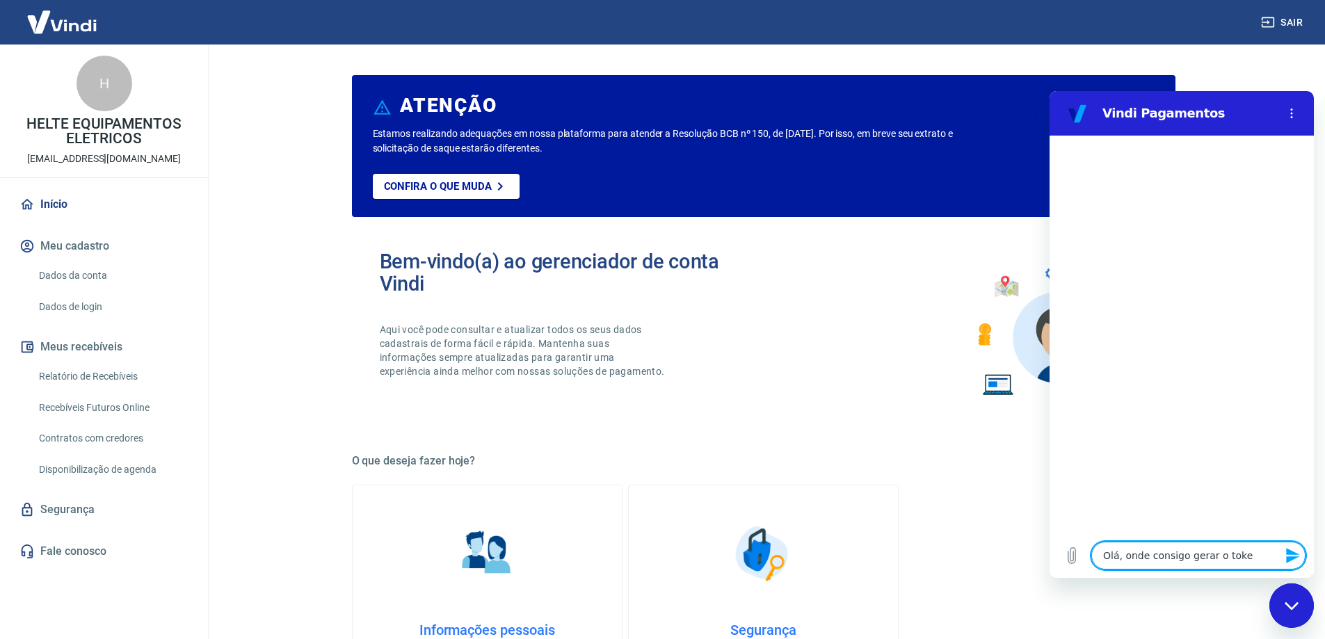
type textarea "x"
type textarea "Olá, onde consigo gerar o token"
type textarea "x"
type textarea "Olá, onde consigo gerar o token"
type textarea "x"
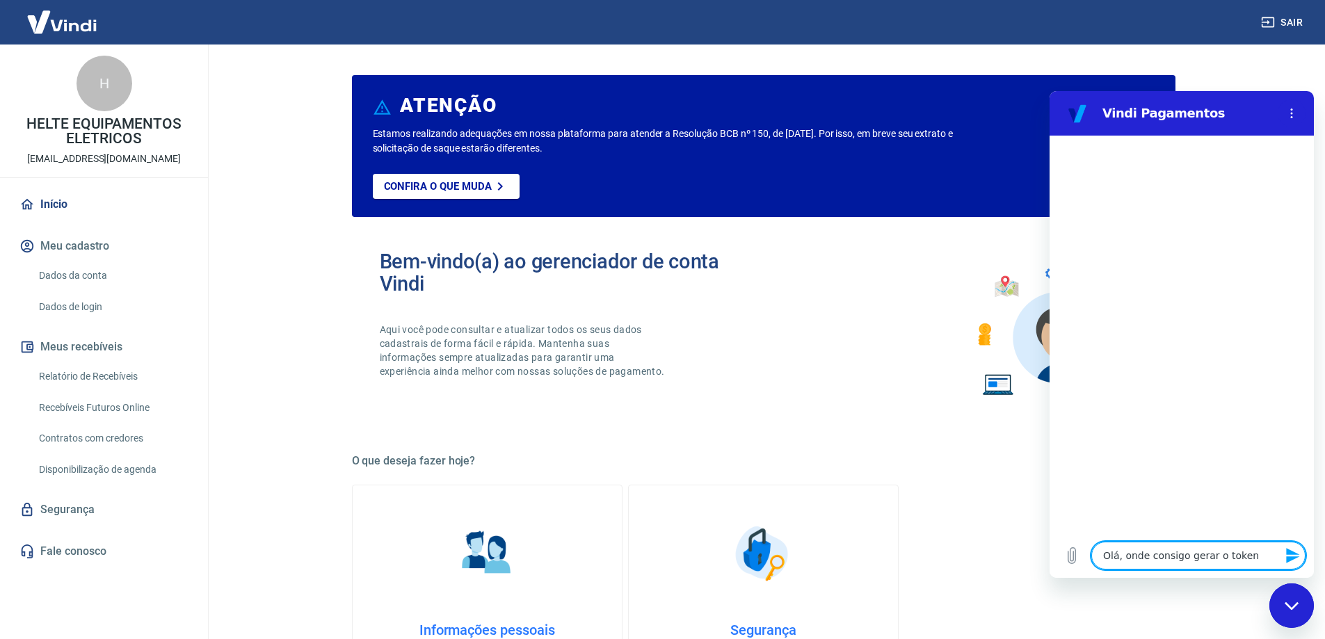
type textarea "Olá, onde consigo gerar o token d"
type textarea "x"
type textarea "Olá, onde consigo gerar o token da"
type textarea "x"
type textarea "Olá, onde consigo gerar o token da"
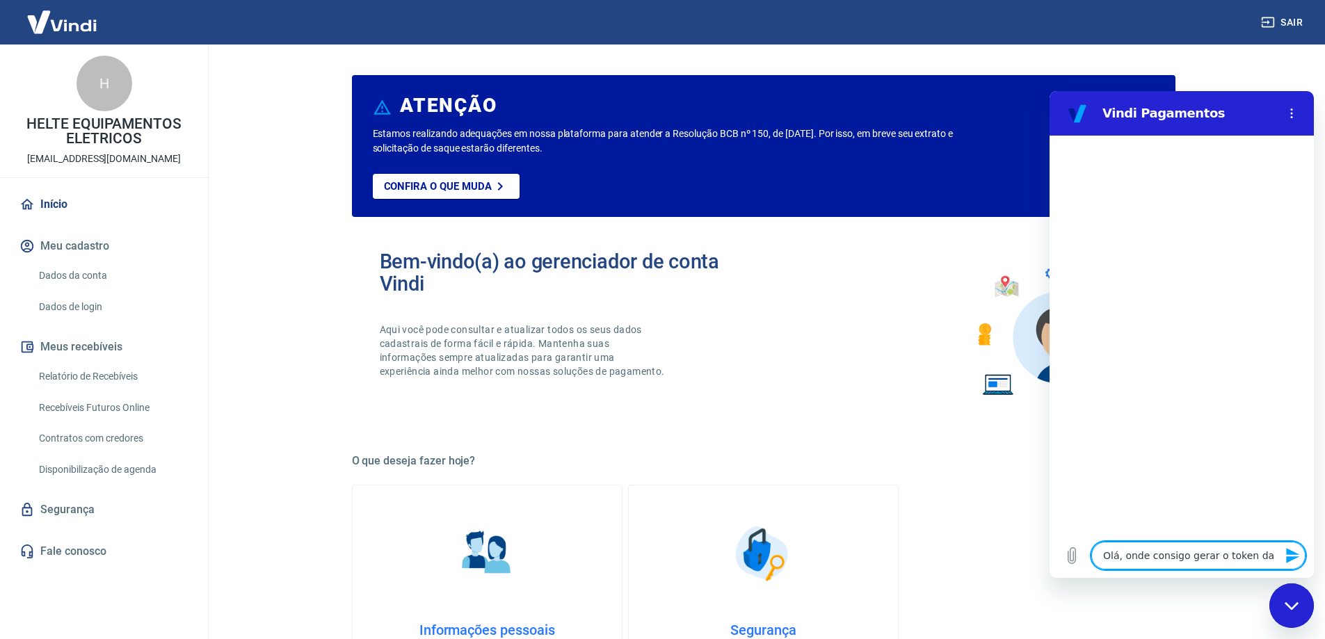
type textarea "x"
type textarea "Olá, onde consigo gerar o token da A"
type textarea "x"
type textarea "Olá, onde consigo gerar o token da AP"
type textarea "x"
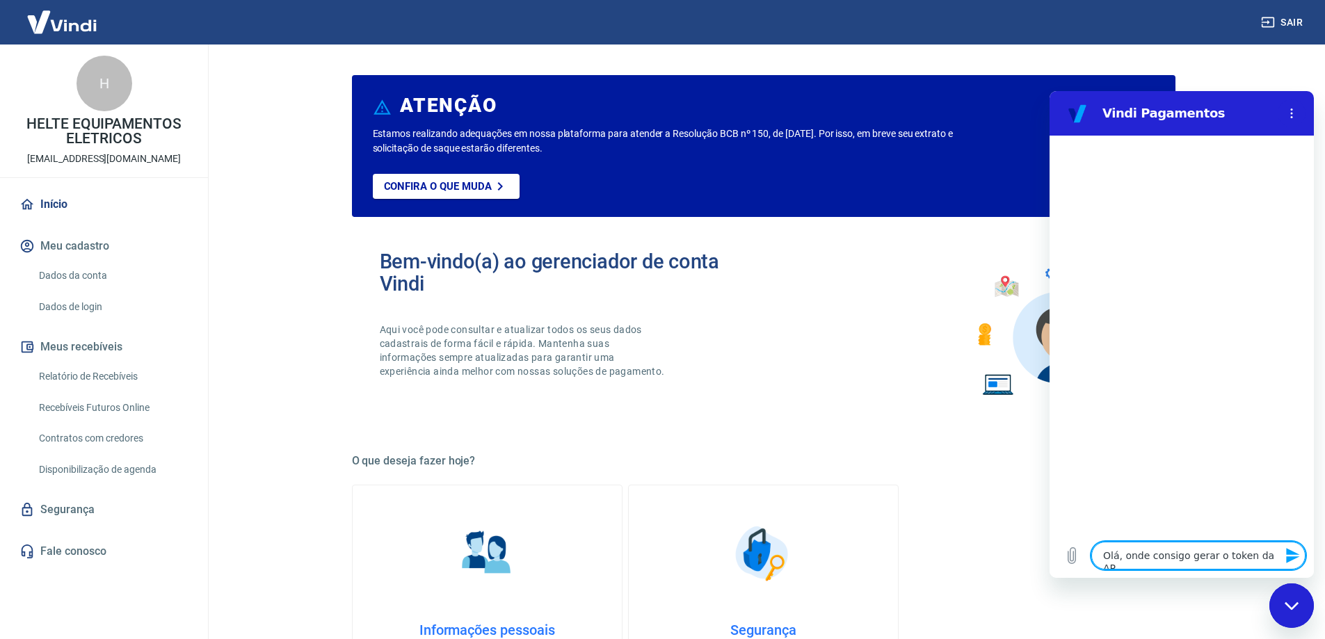
type textarea "Olá, onde consigo gerar o token da API"
type textarea "x"
type textarea "Olá, onde consigo gerar o token da API"
type textarea "x"
type textarea "Olá, onde consigo gerar o token da API p"
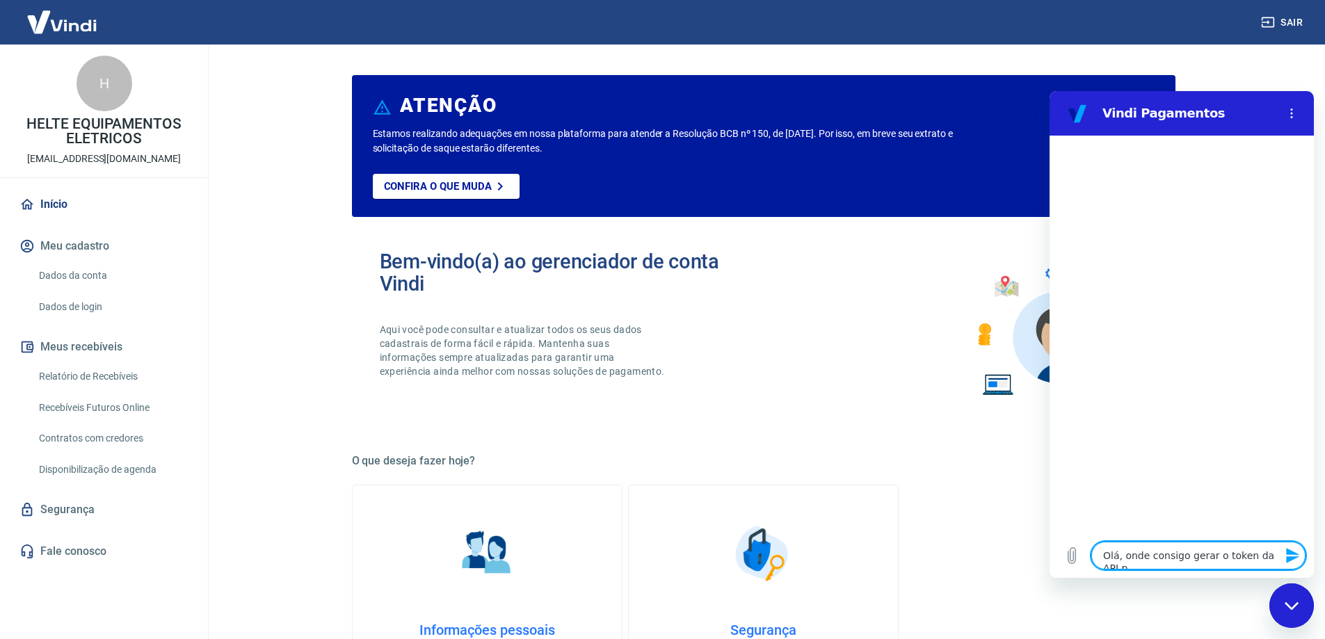
type textarea "x"
type textarea "Olá, onde consigo gerar o token da API pa"
type textarea "x"
type textarea "Olá, onde consigo gerar o token da API par"
type textarea "x"
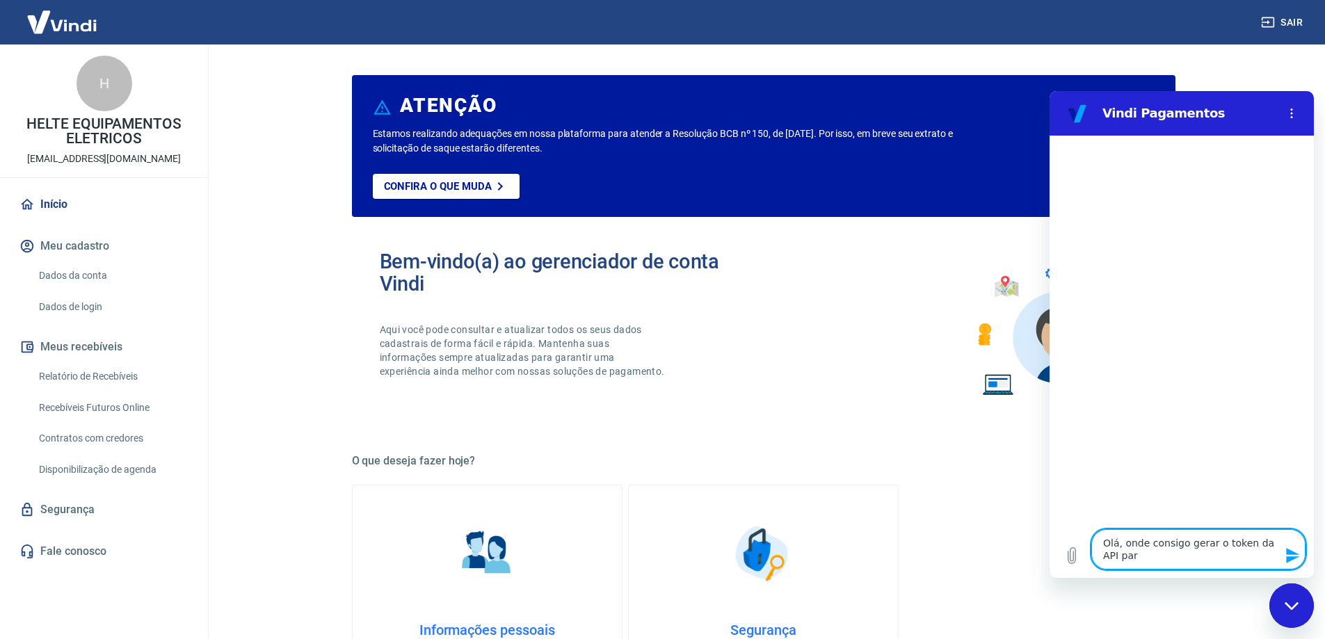
type textarea "Olá, onde consigo gerar o token da API para"
type textarea "x"
type textarea "Olá, onde consigo gerar o token da API para"
type textarea "x"
type textarea "Olá, onde consigo gerar o token da API para i"
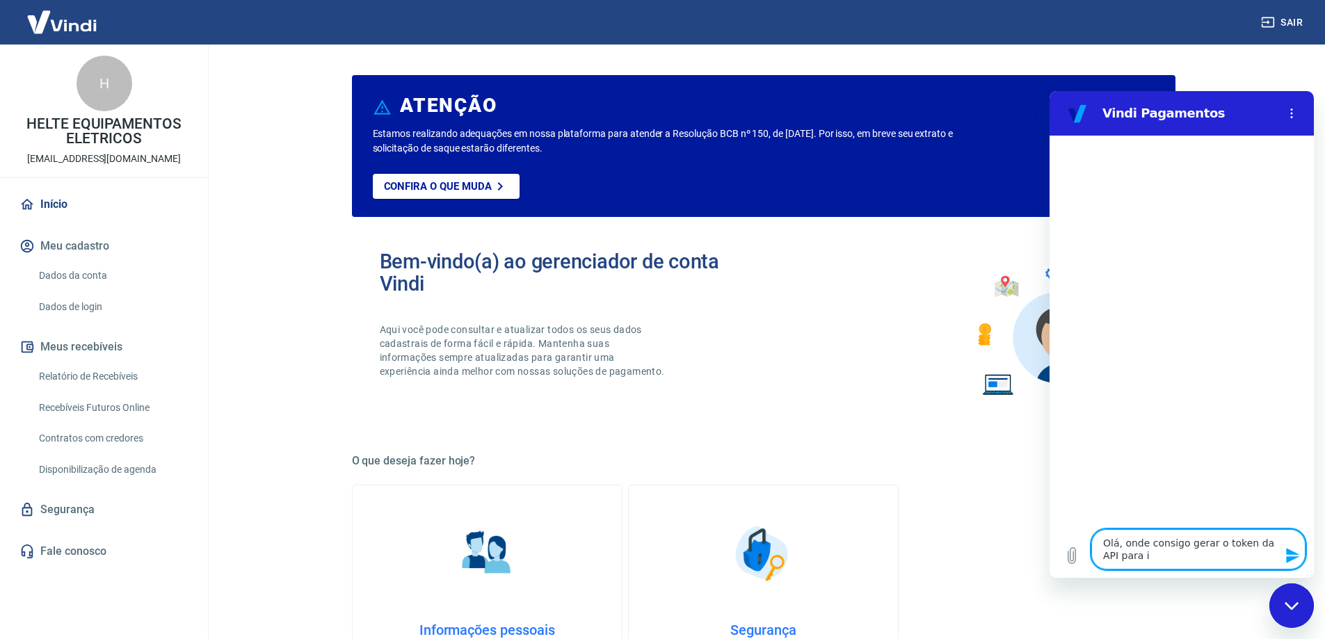
type textarea "x"
type textarea "Olá, onde consigo gerar o token da API para in"
type textarea "x"
type textarea "Olá, onde consigo gerar o token da API para int"
type textarea "x"
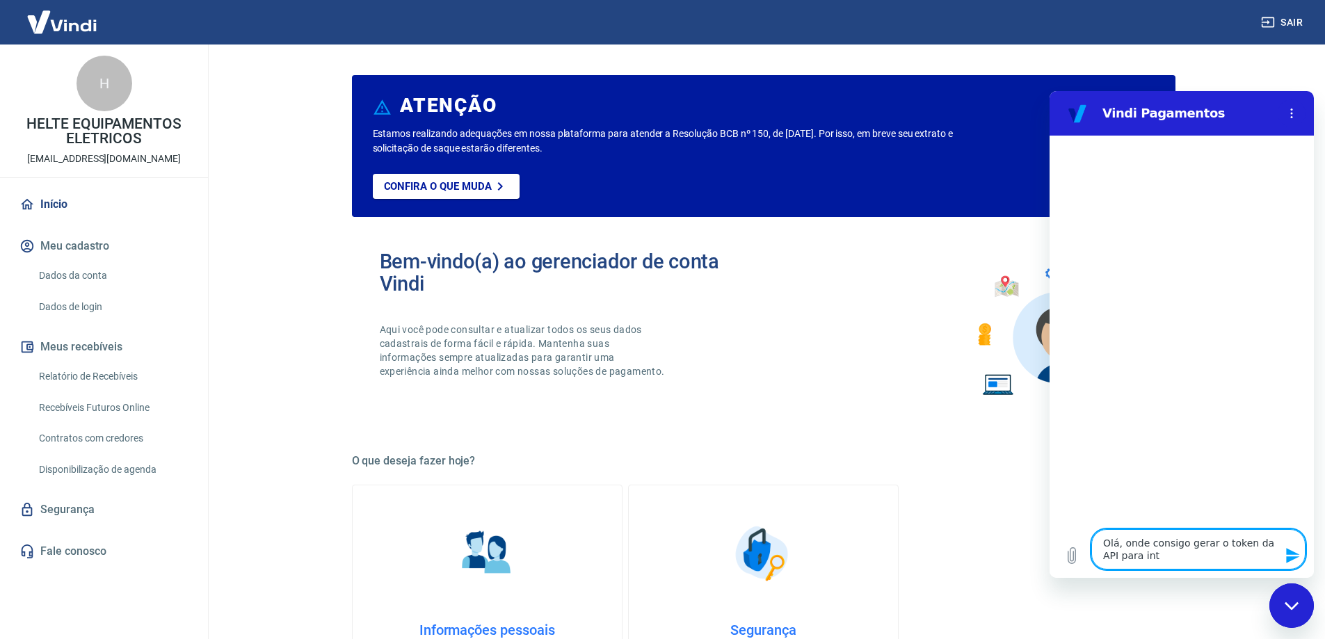
type textarea "Olá, onde consigo gerar o token da API para inte"
type textarea "x"
type textarea "Olá, onde consigo gerar o token da API para integ"
type textarea "x"
type textarea "Olá, onde consigo gerar o token da API para integr"
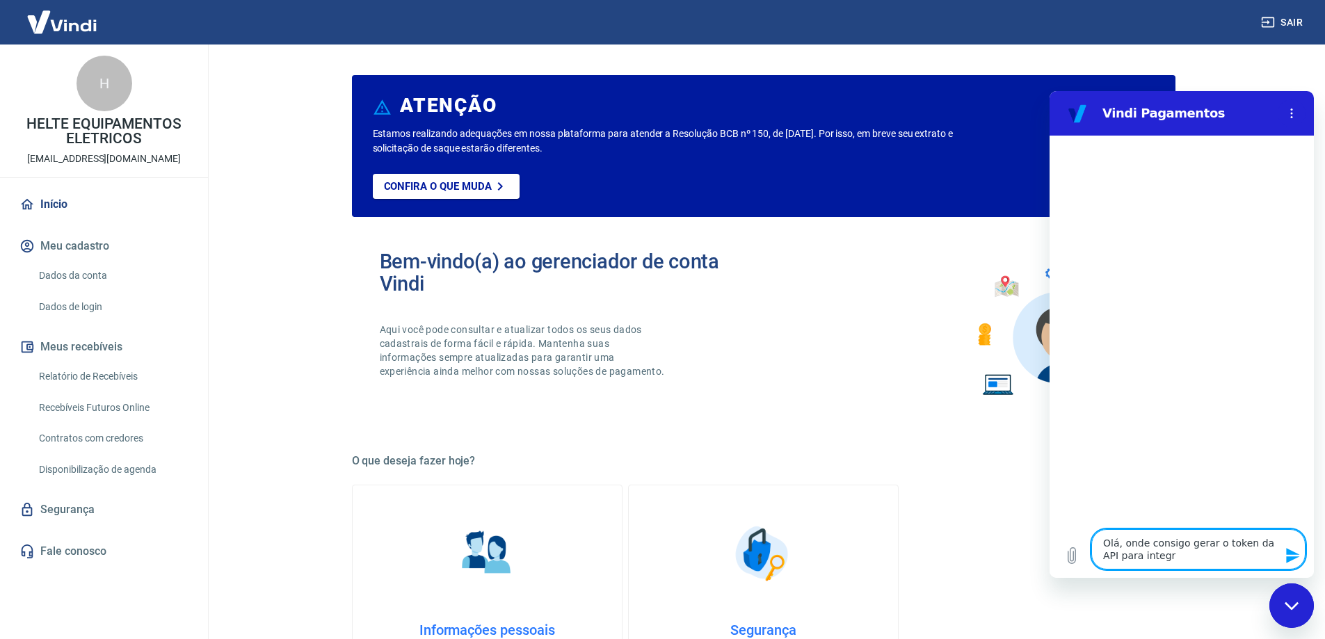
type textarea "x"
type textarea "Olá, onde consigo gerar o token da API para integra"
type textarea "x"
type textarea "Olá, onde consigo gerar o token da API para integrar"
type textarea "x"
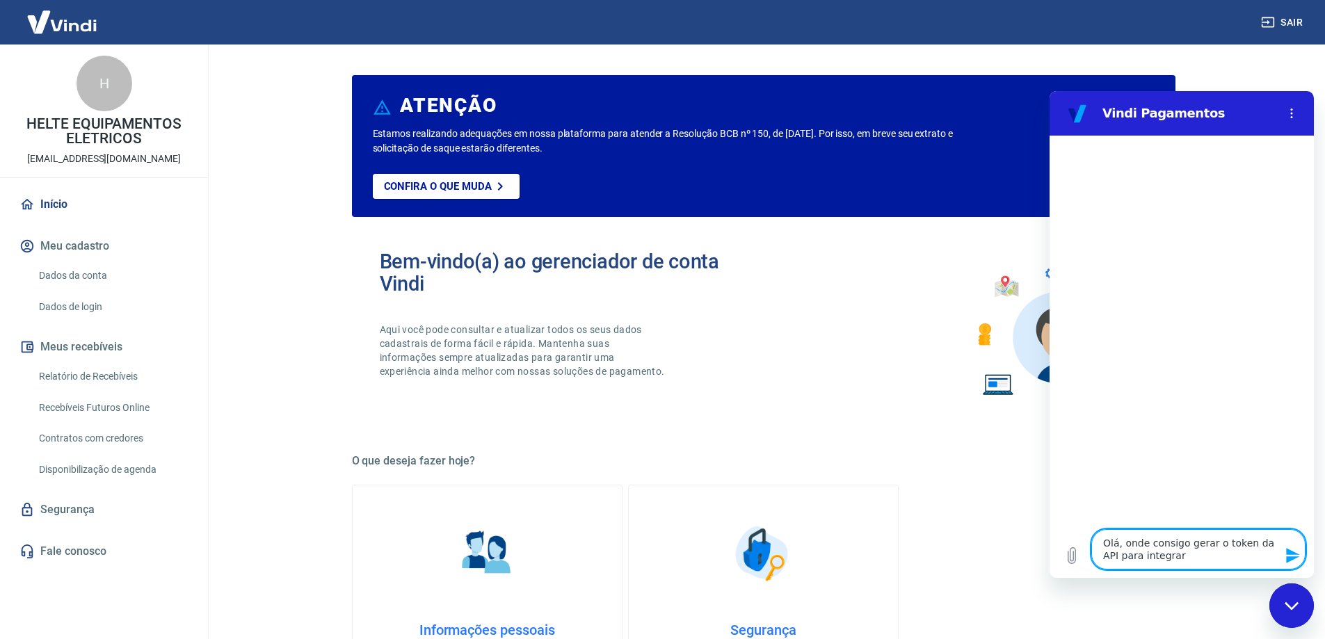
type textarea "Olá, onde consigo gerar o token da API para integrar"
type textarea "x"
type textarea "Olá, onde consigo gerar o token da API para integrar a"
type textarea "x"
type textarea "Olá, onde consigo gerar o token da API para integrar a"
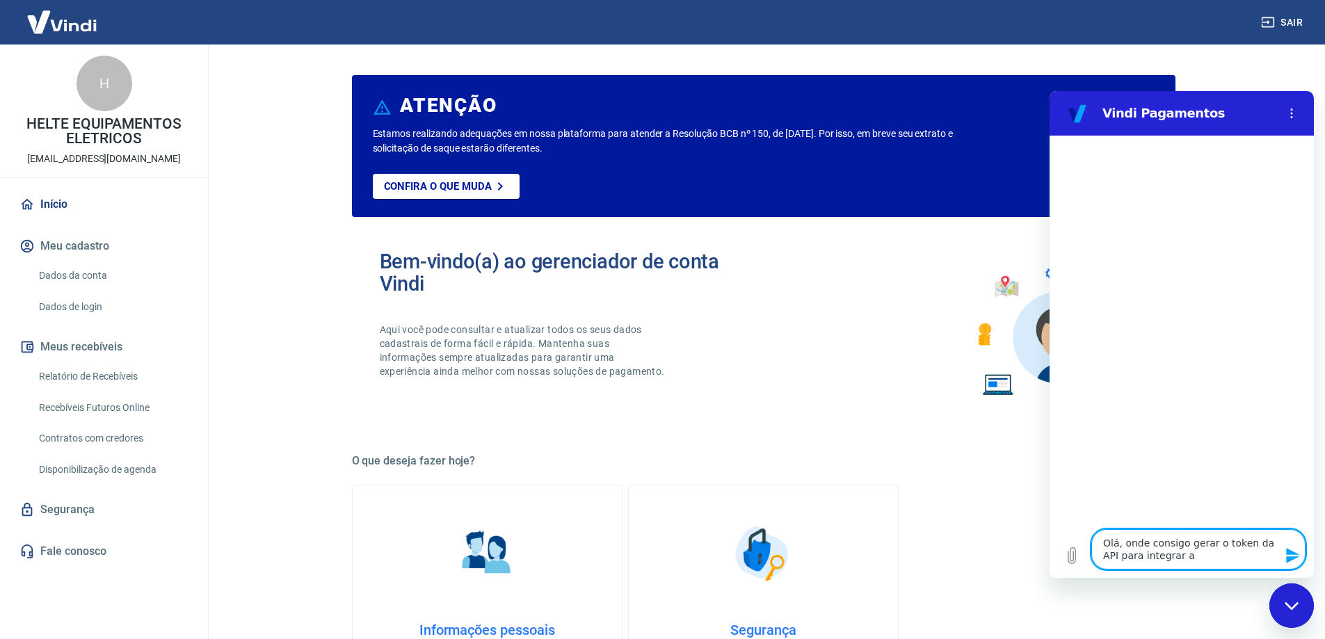
type textarea "x"
type textarea "Olá, onde consigo gerar o token da API para integrar a m"
type textarea "x"
type textarea "Olá, onde consigo gerar o token da API para integrar a mi"
type textarea "x"
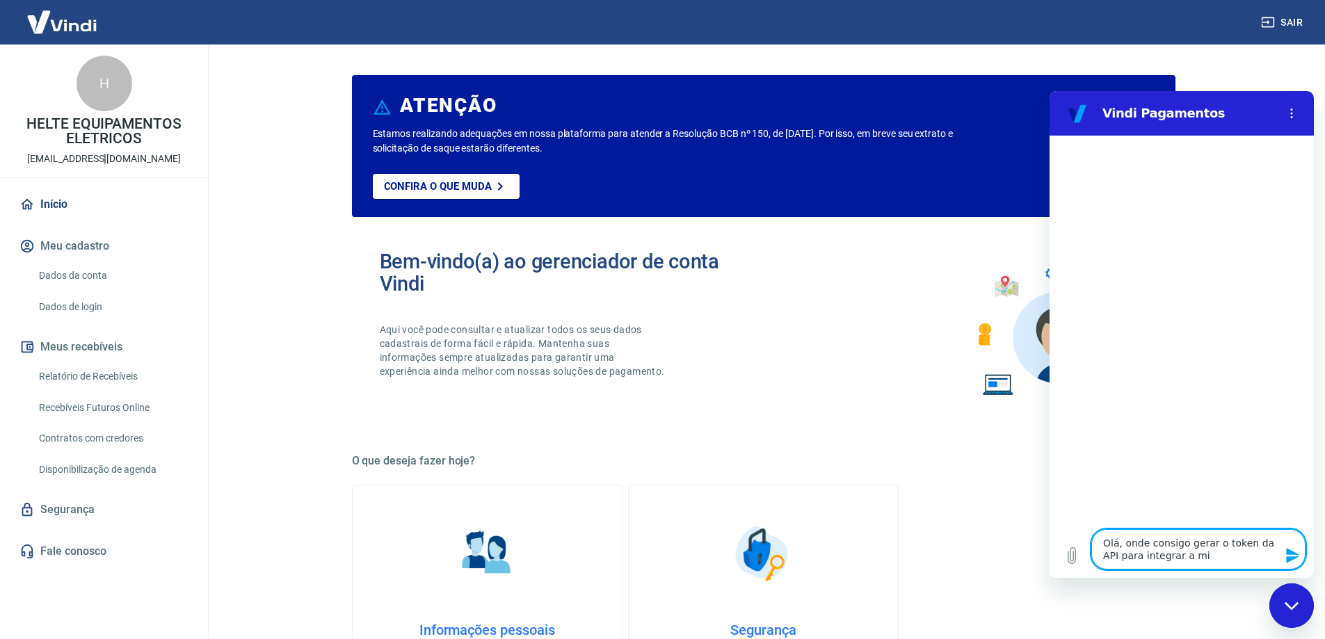
type textarea "Olá, onde consigo gerar o token da API para integrar a min"
type textarea "x"
type textarea "Olá, onde consigo gerar o token da API para integrar a minh"
type textarea "x"
type textarea "Olá, onde consigo gerar o token da API para integrar a minha"
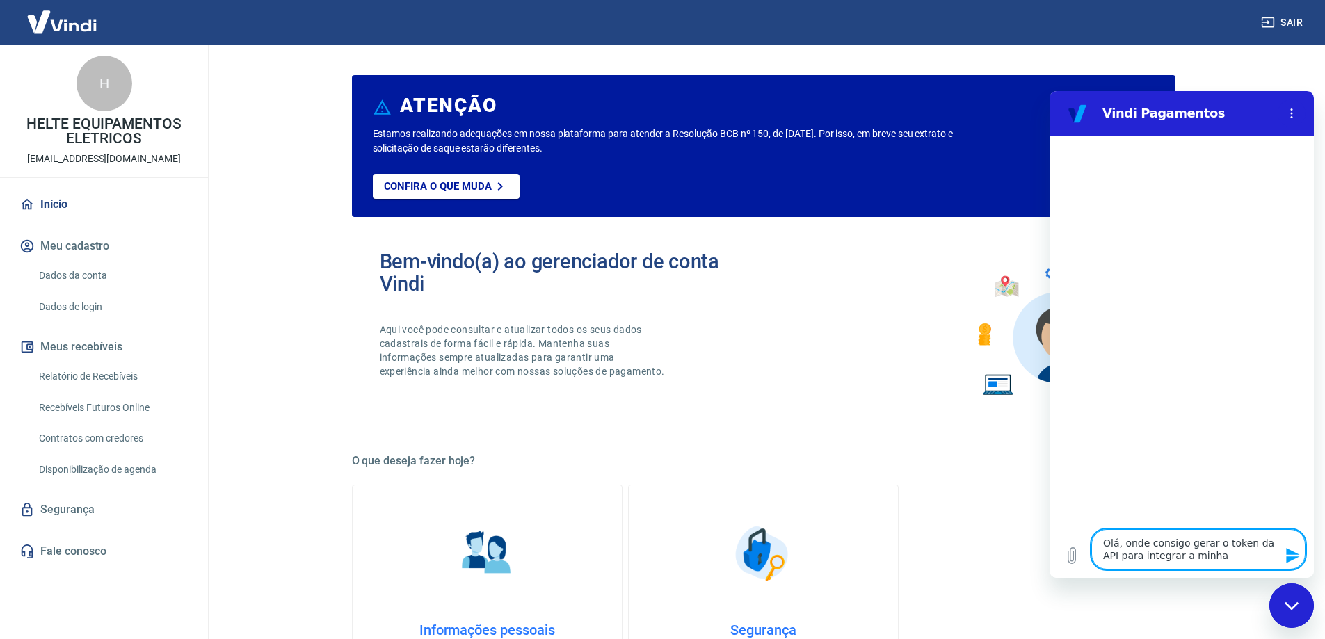
type textarea "x"
type textarea "Olá, onde consigo gerar o token da API para integrar a minha"
type textarea "x"
type textarea "Olá, onde consigo gerar o token da API para integrar a minha l"
type textarea "x"
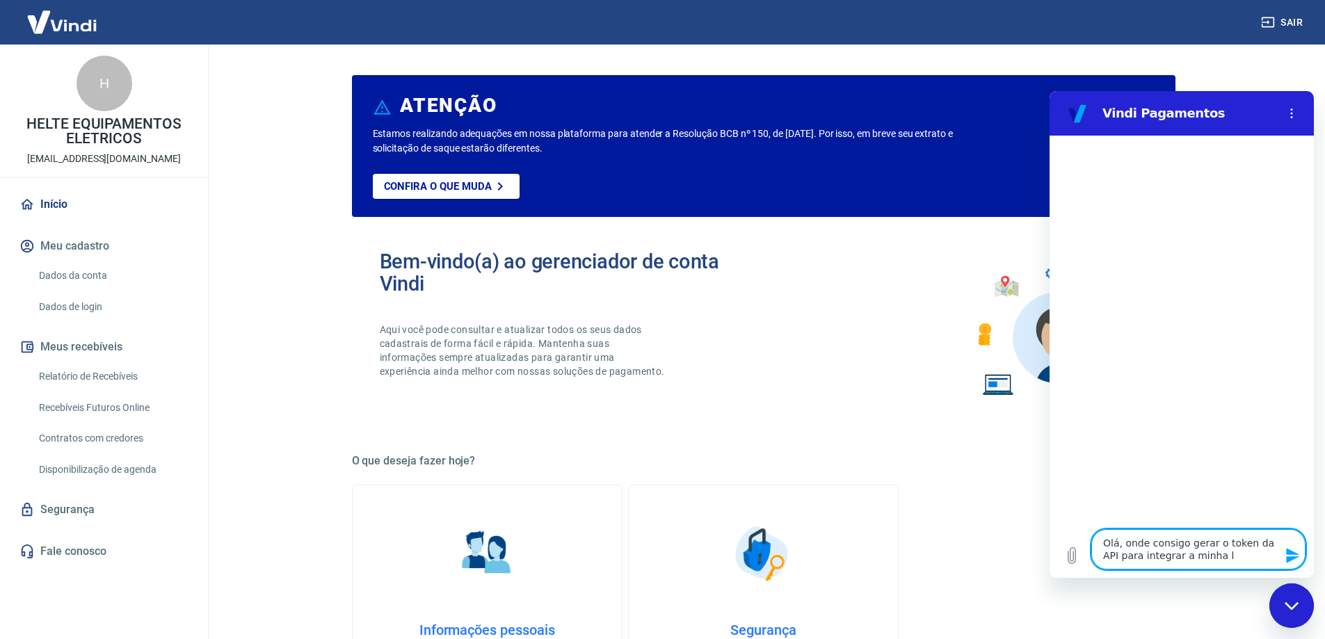
type textarea "Olá, onde consigo gerar o token da API para integrar a minha lo"
type textarea "x"
type textarea "Olá, onde consigo gerar o token da API para integrar a minha loj"
type textarea "x"
type textarea "Olá, onde consigo gerar o token da API para integrar a minha loja"
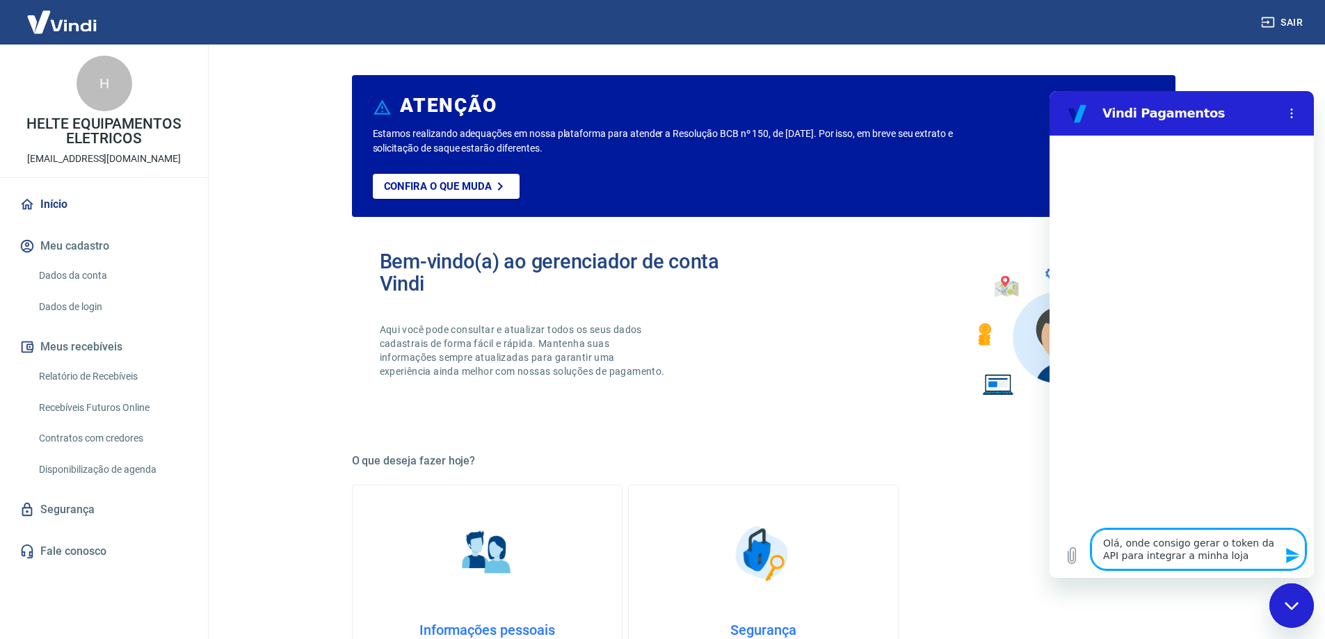
type textarea "x"
type textarea "Olá, onde consigo gerar o token da API para integrar a minha loja"
type textarea "x"
type textarea "Olá, onde consigo gerar o token da API para integrar a minha loja v"
type textarea "x"
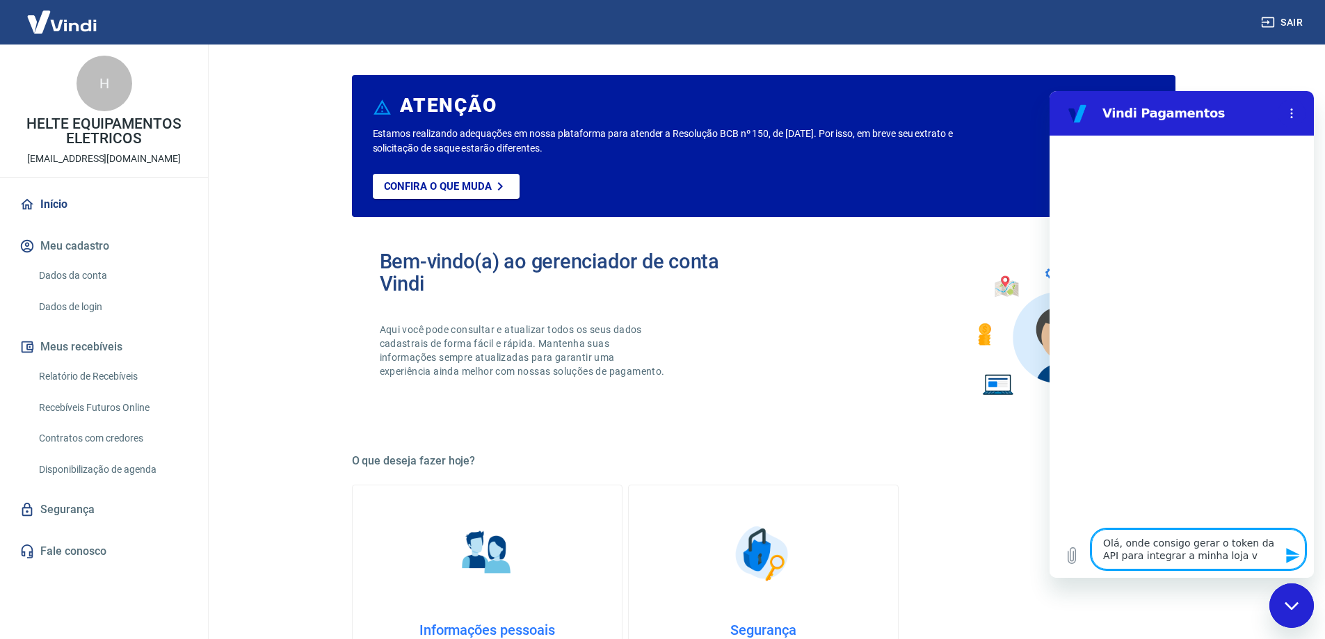
type textarea "Olá, onde consigo gerar o token da API para integrar a minha loja vi"
type textarea "x"
type textarea "Olá, onde consigo gerar o token da API para integrar a minha loja vir"
type textarea "x"
type textarea "Olá, onde consigo gerar o token da API para integrar a minha loja virt"
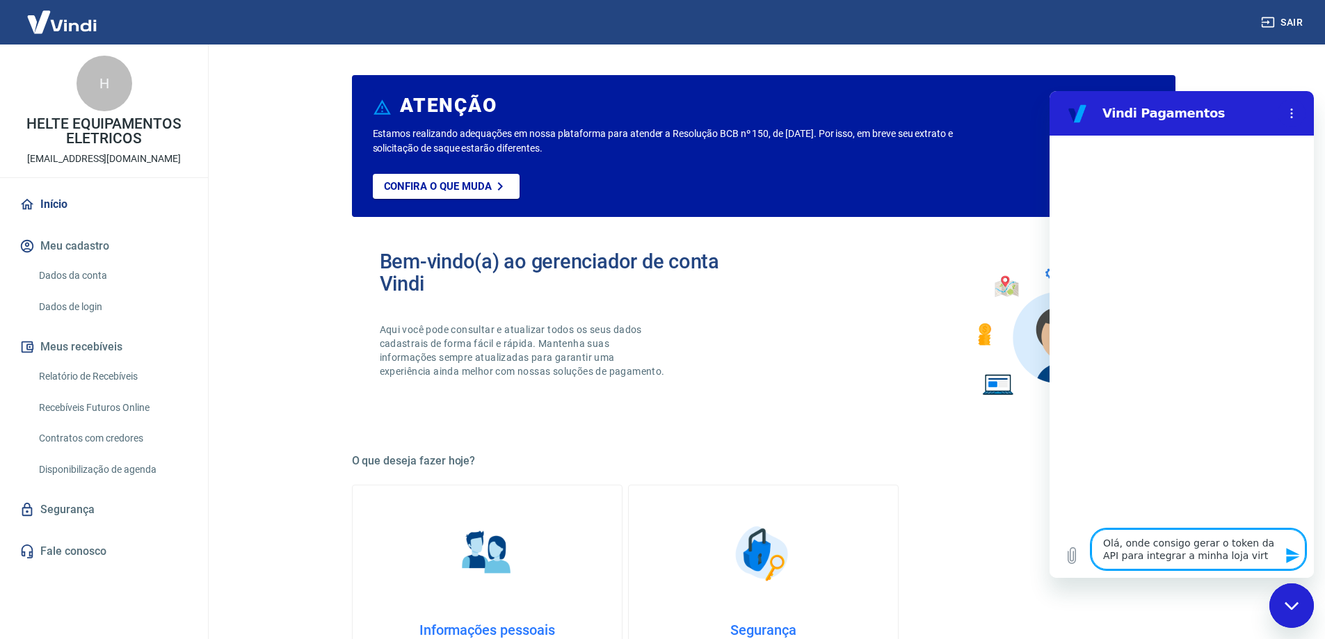
type textarea "x"
type textarea "Olá, onde consigo gerar o token da API para integrar a minha loja virtu"
type textarea "x"
type textarea "Olá, onde consigo gerar o token da API para integrar a minha loja virtua"
type textarea "x"
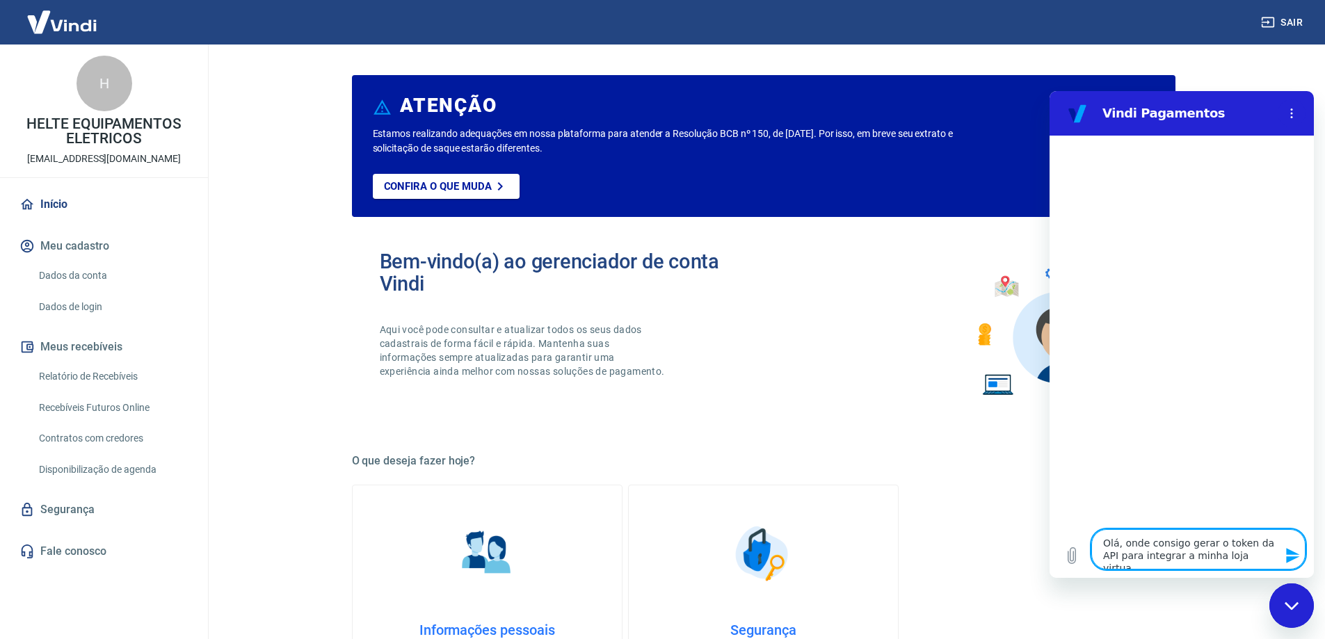
type textarea "Olá, onde consigo gerar o token da API para integrar a minha loja virtual"
type textarea "x"
type textarea "Olá, onde consigo gerar o token da API para integrar a minha loja virtual?"
type textarea "x"
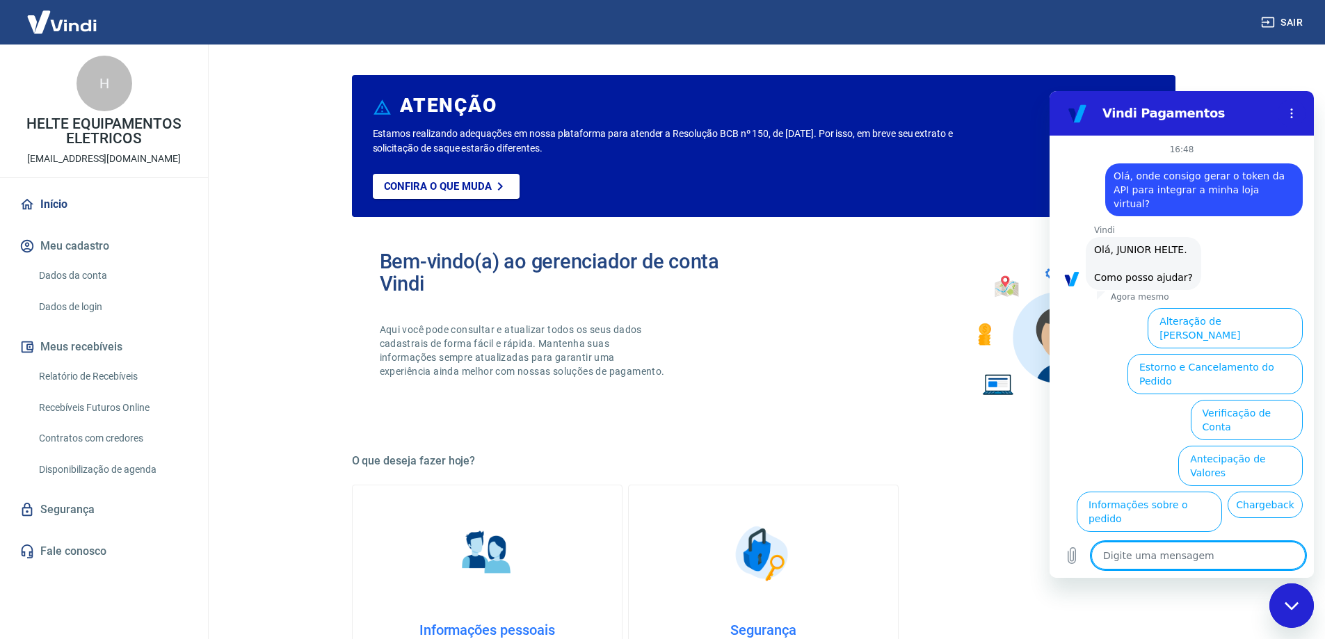
scroll to position [47, 0]
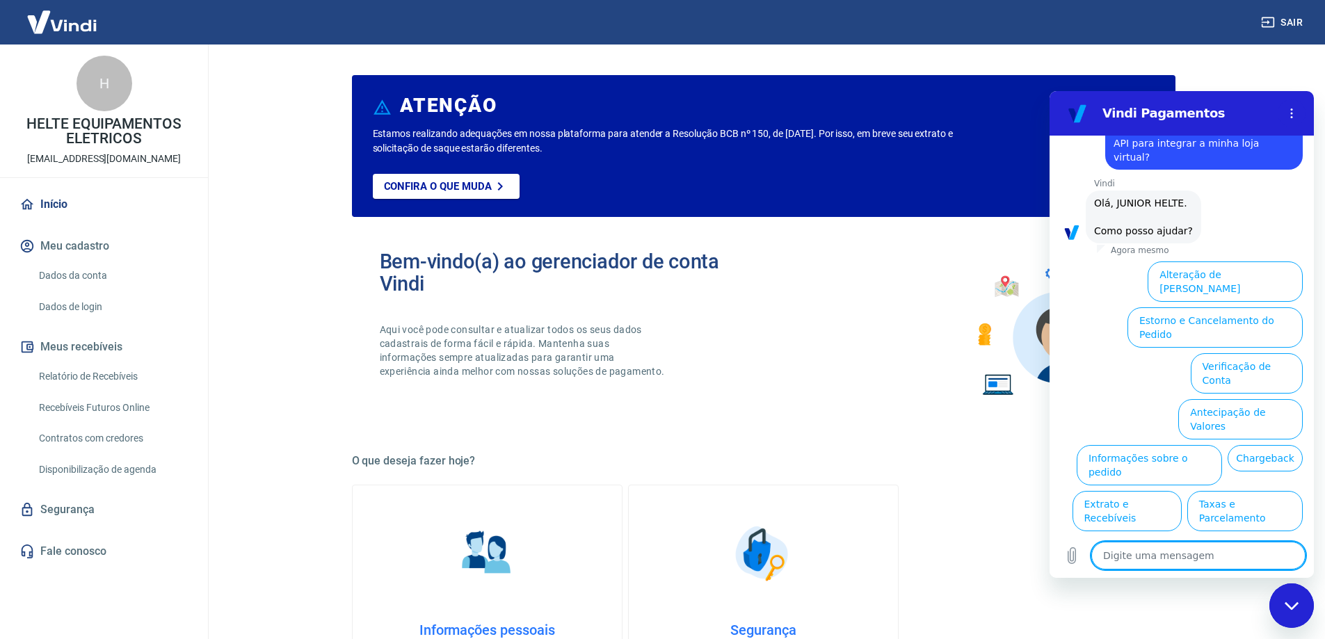
click at [1157, 564] on textarea at bounding box center [1199, 556] width 214 height 28
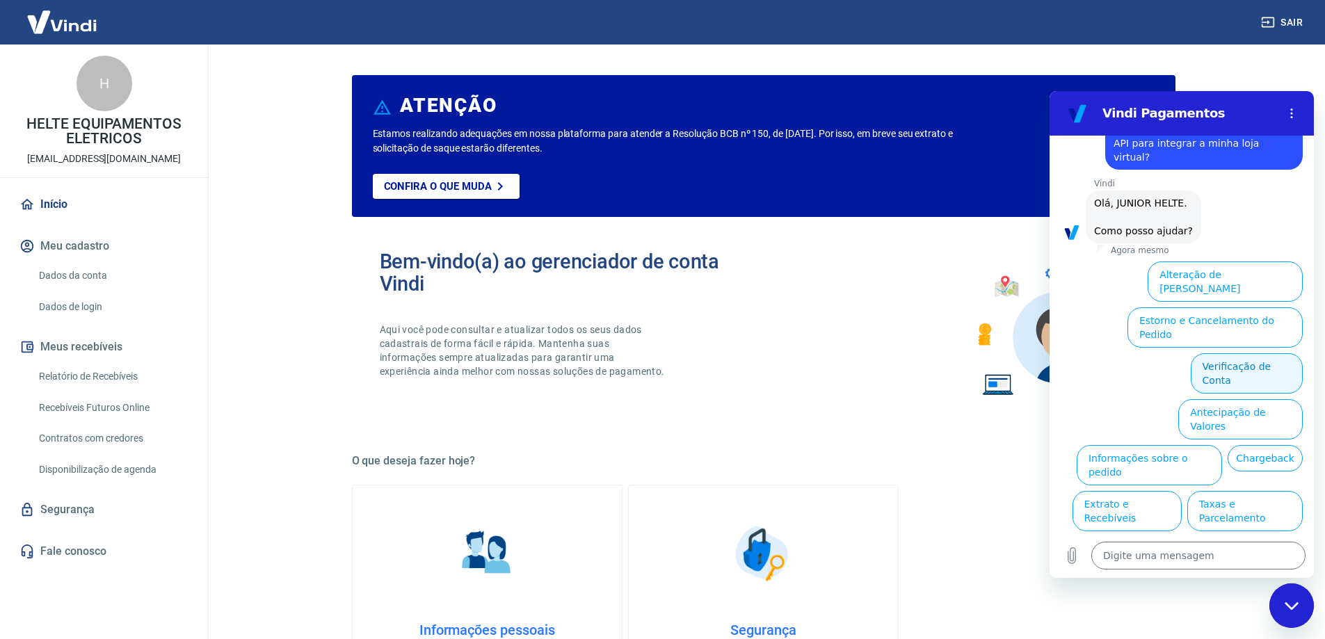
click at [1201, 353] on button "Verificação de Conta" at bounding box center [1247, 373] width 112 height 40
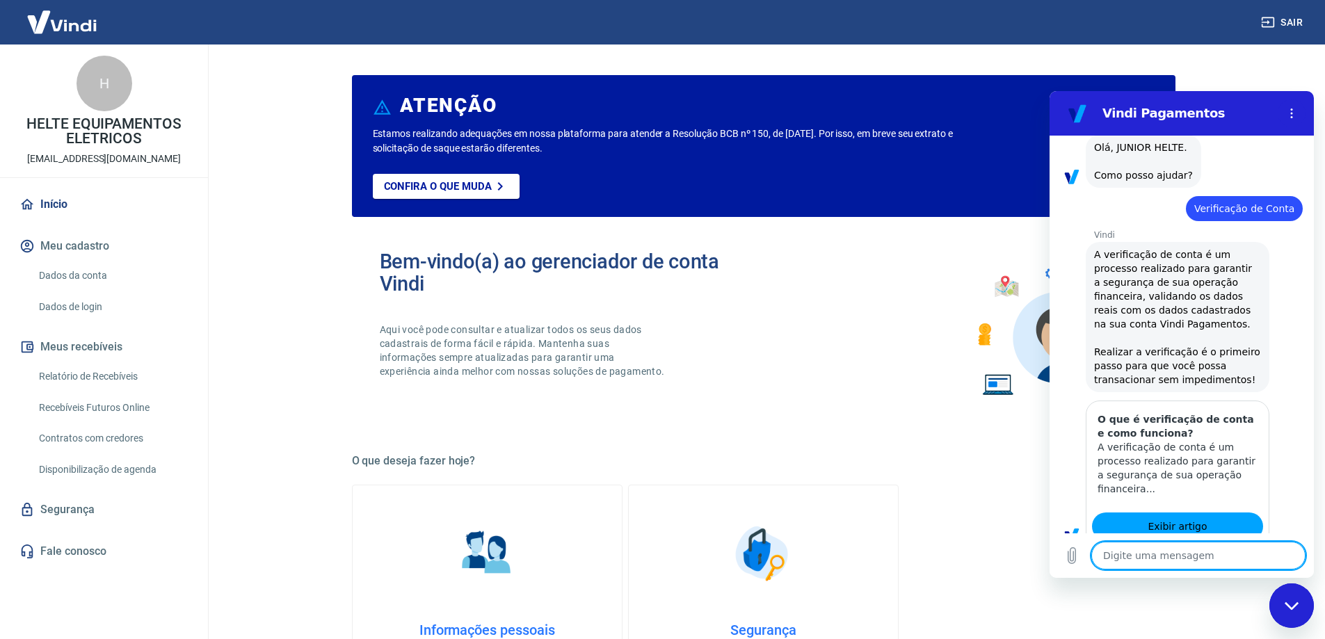
type textarea "x"
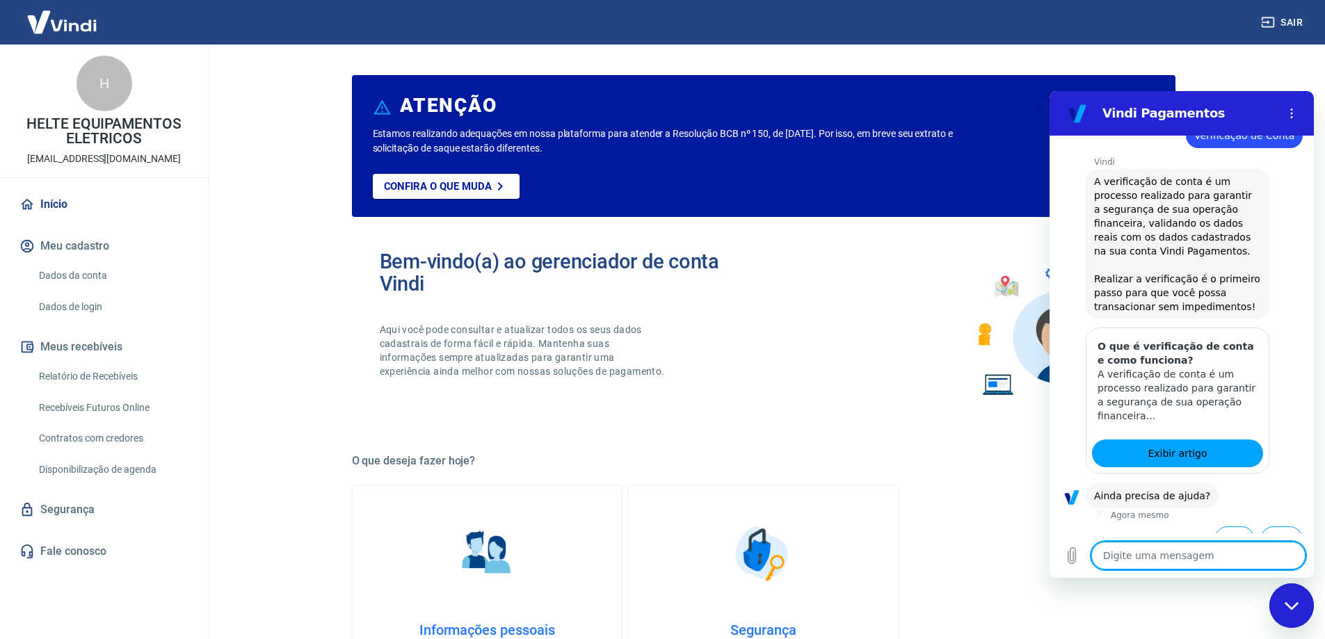
scroll to position [184, 0]
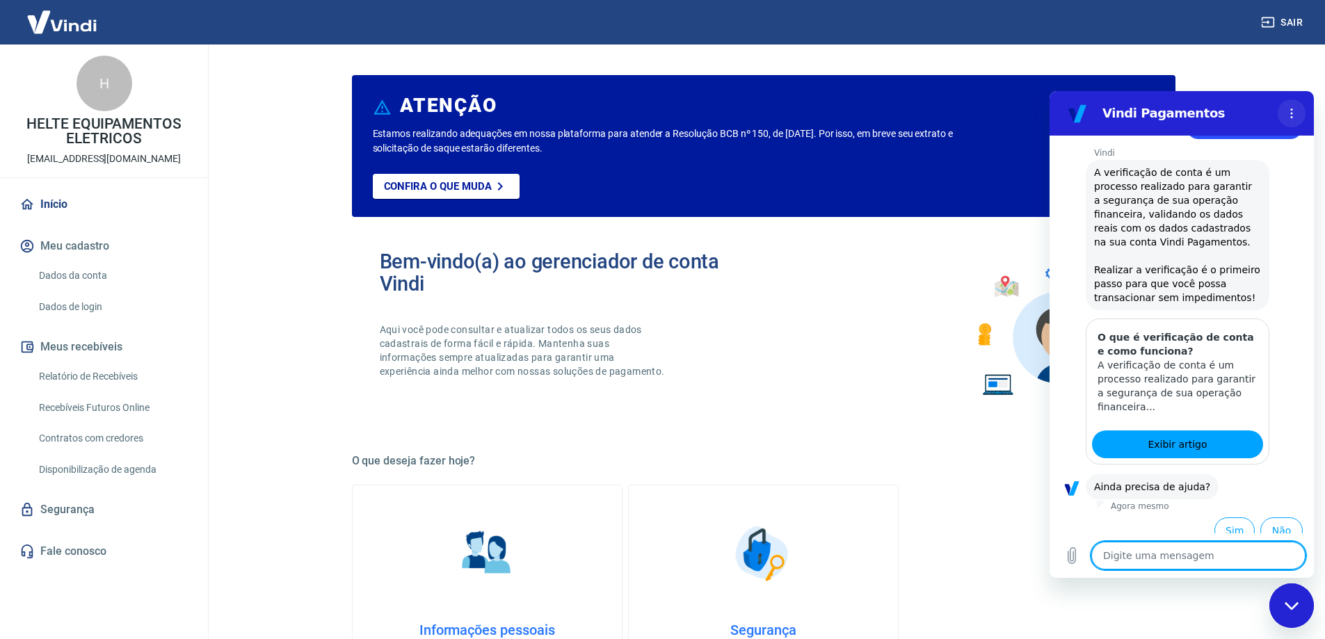
click at [1294, 113] on icon "Menu de opções" at bounding box center [1291, 113] width 11 height 11
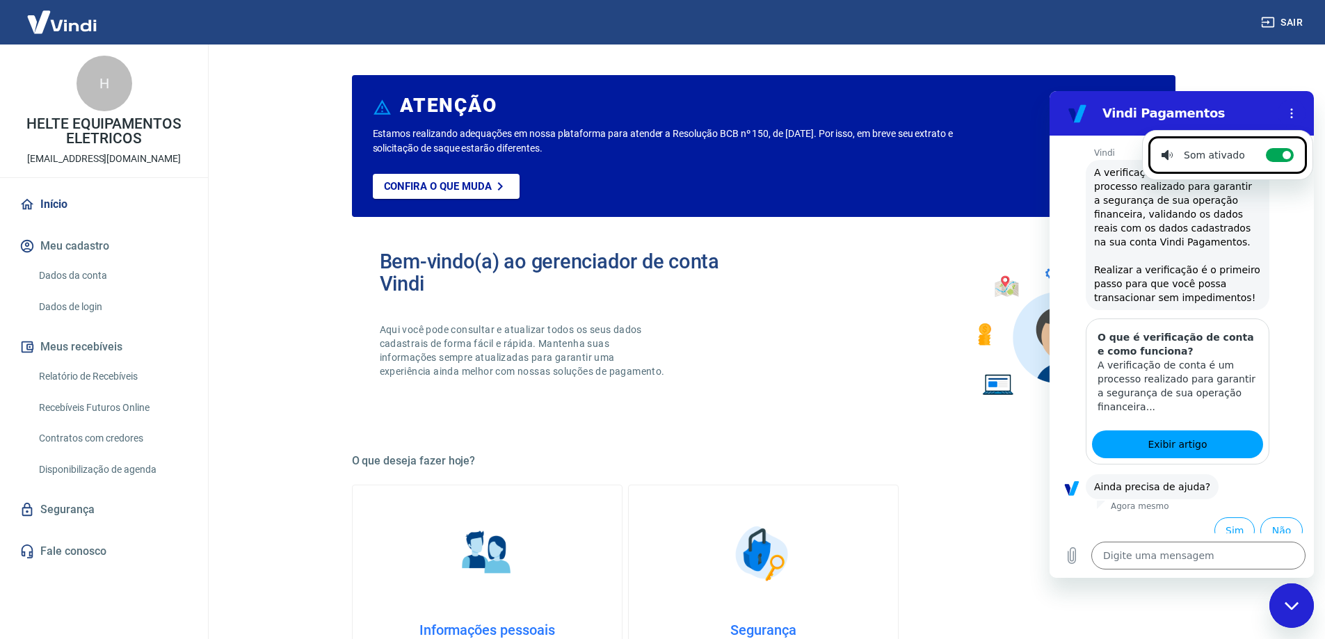
click at [1145, 256] on span "A verificação de conta é um processo realizado para garantir a segurança de sua…" at bounding box center [1177, 235] width 167 height 139
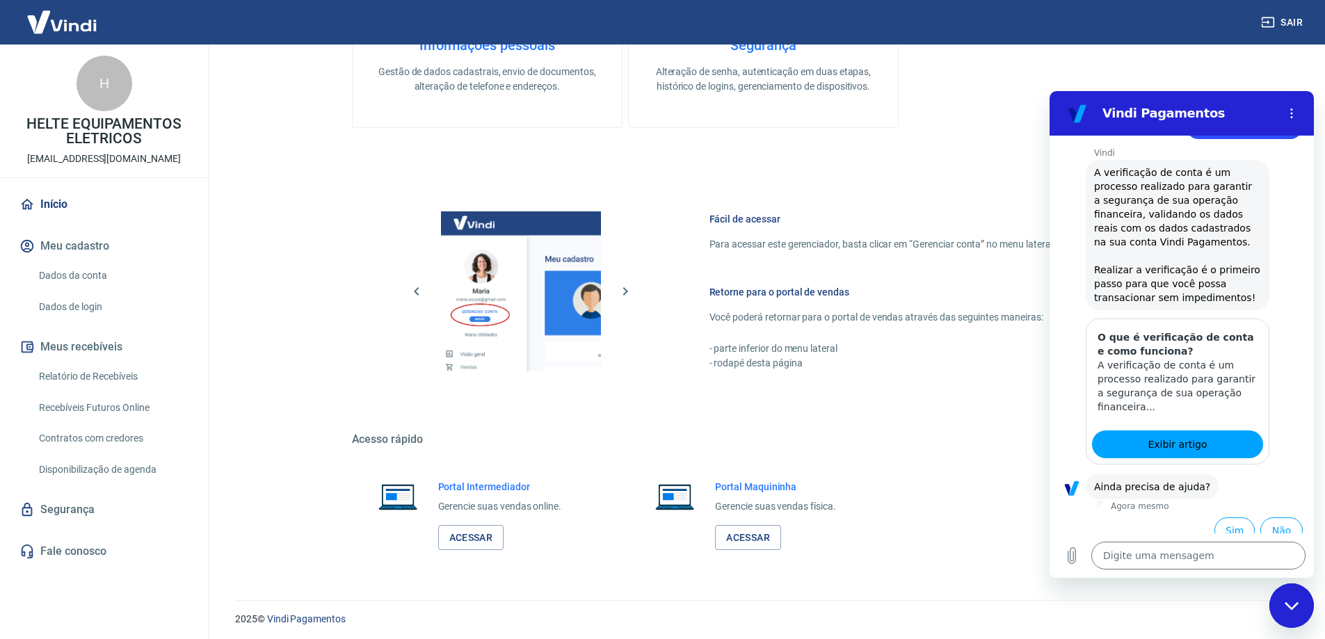
scroll to position [589, 0]
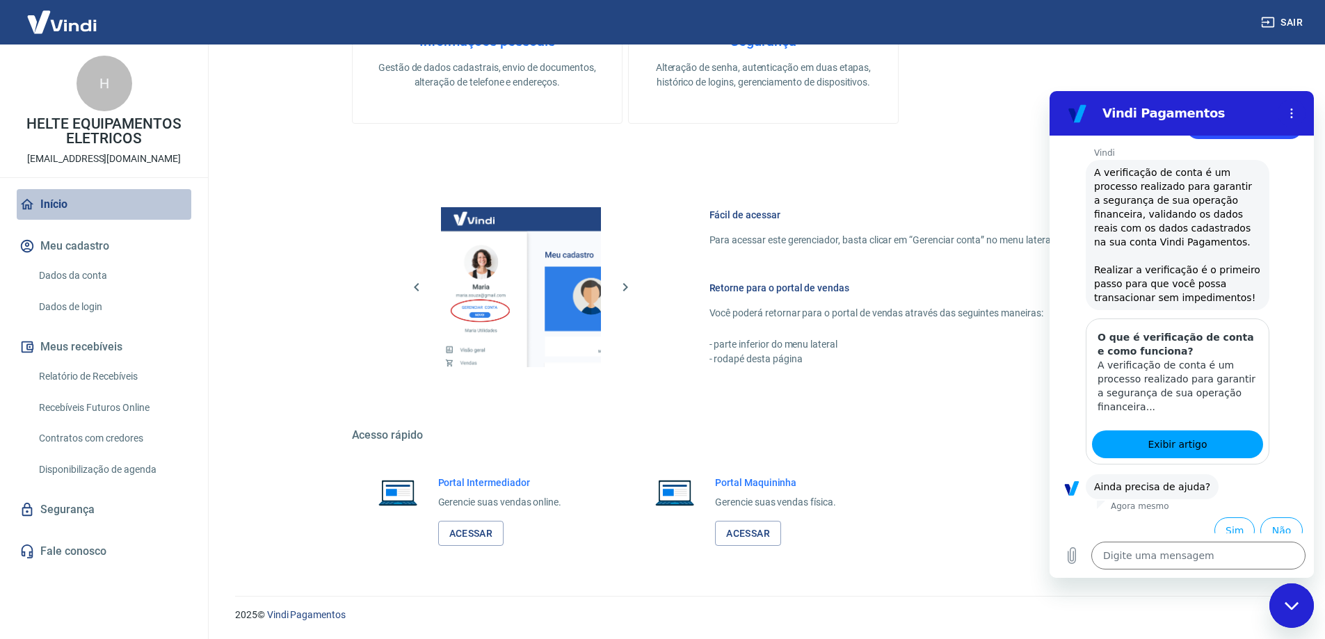
click at [49, 209] on link "Início" at bounding box center [104, 204] width 175 height 31
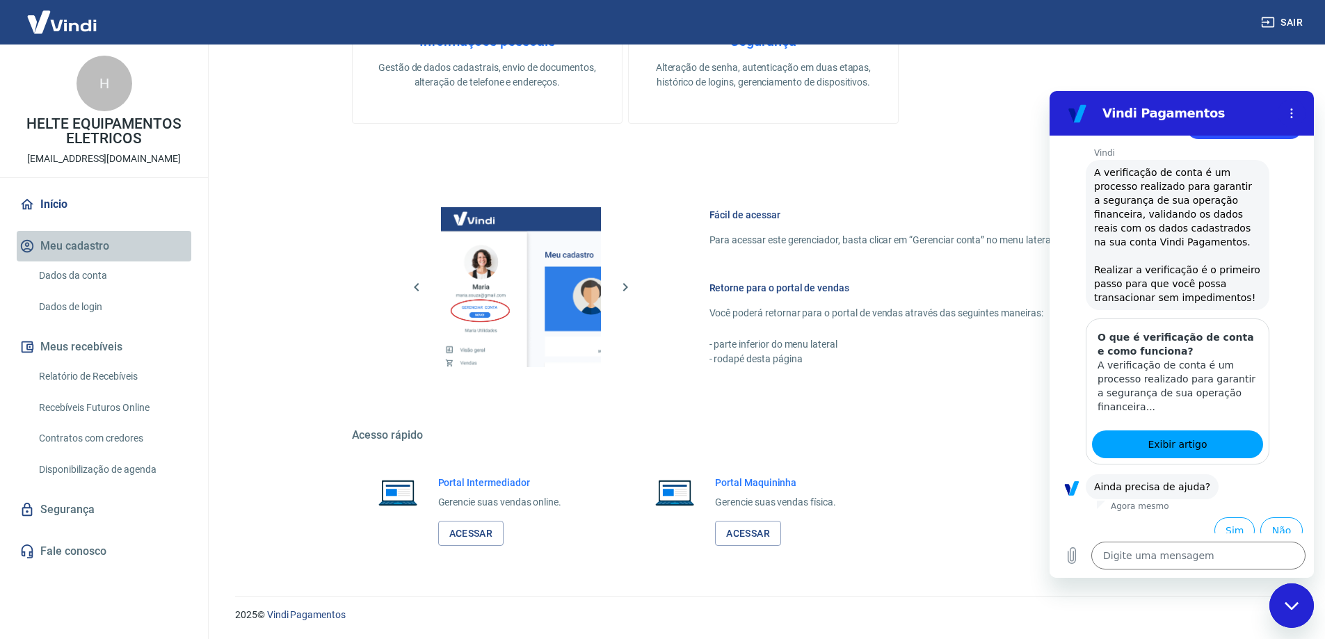
click at [95, 245] on button "Meu cadastro" at bounding box center [104, 246] width 175 height 31
click at [74, 278] on link "Dados da conta" at bounding box center [112, 276] width 158 height 29
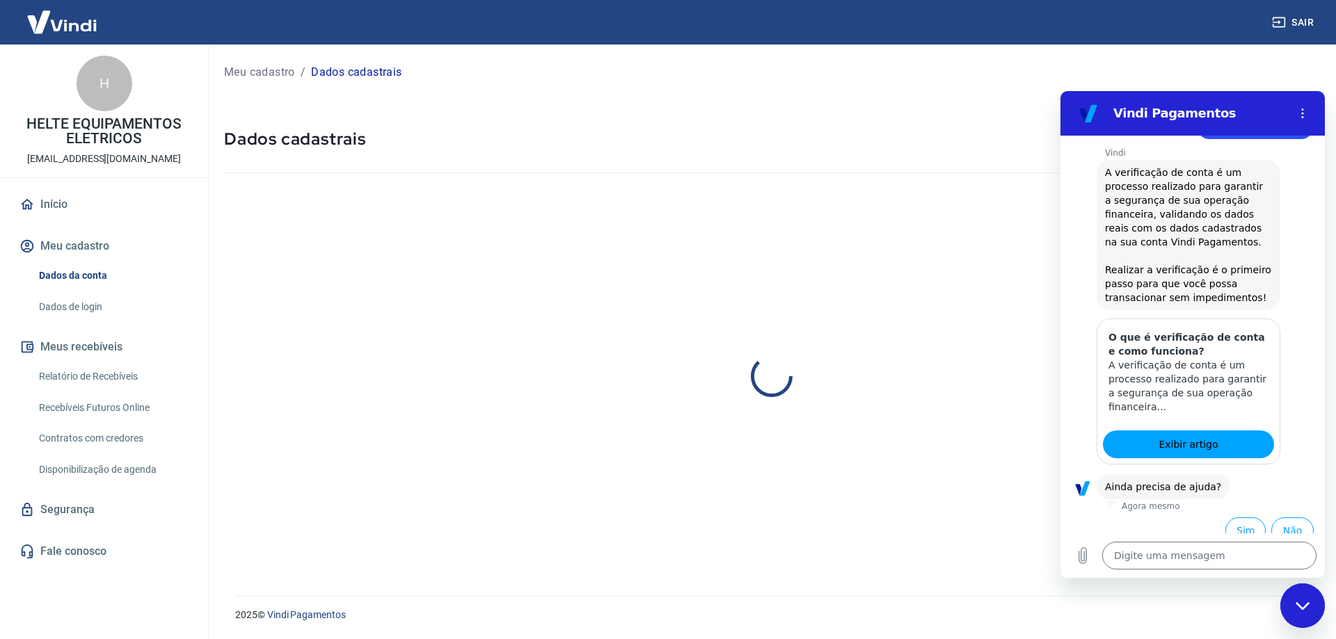
select select "PR"
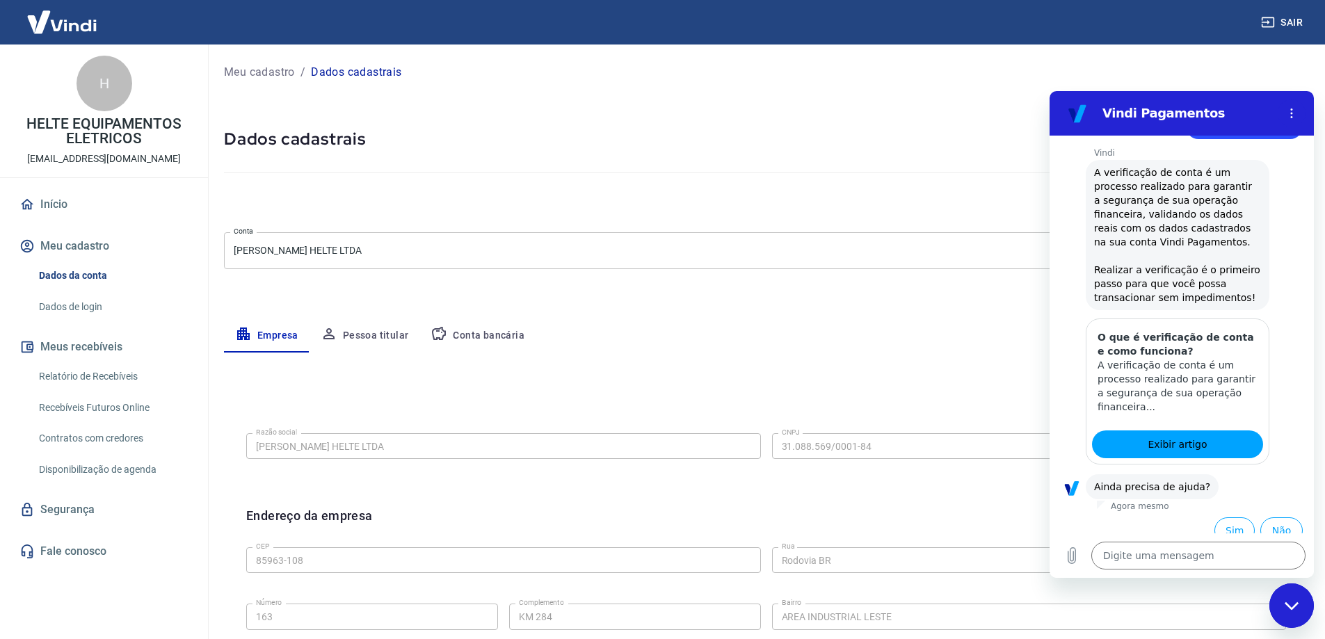
click at [248, 66] on p "Meu cadastro" at bounding box center [259, 72] width 71 height 17
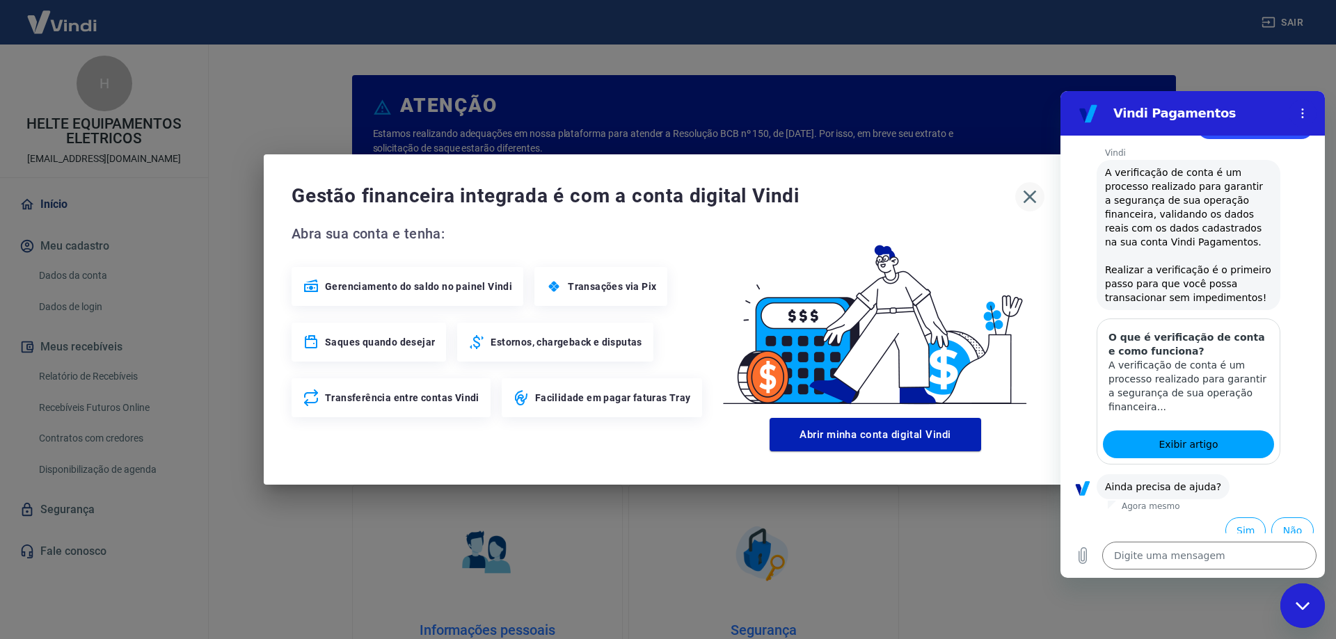
click at [1024, 192] on icon "button" at bounding box center [1029, 197] width 13 height 13
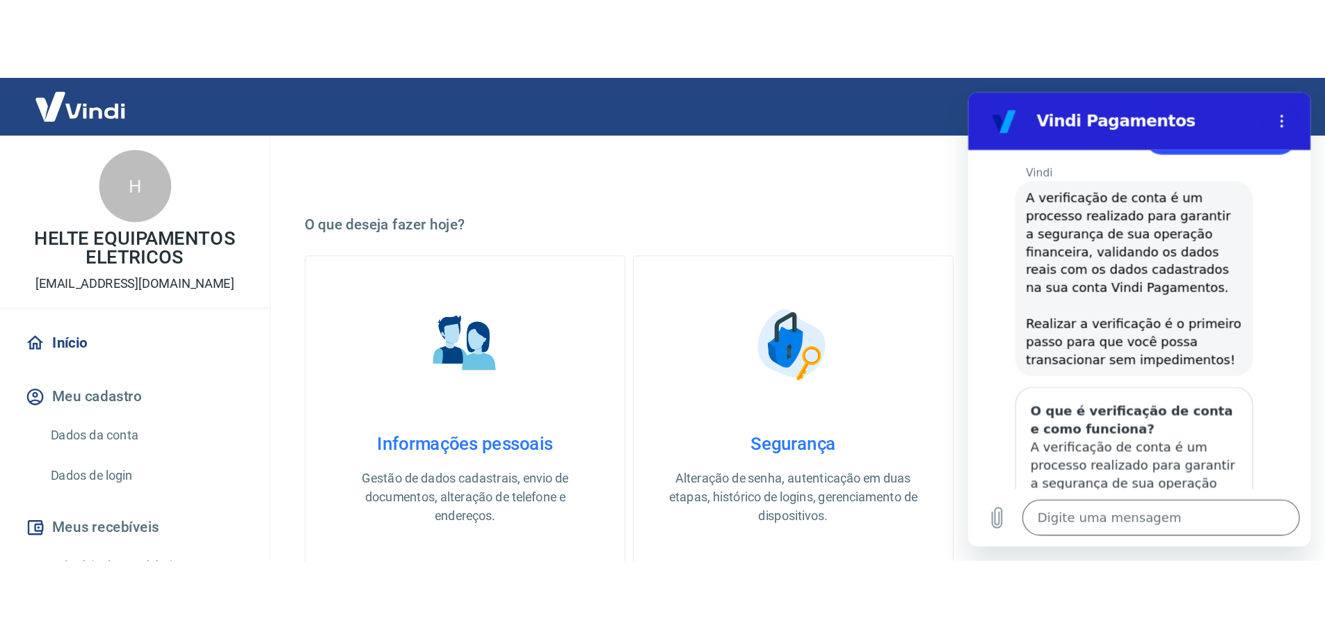
scroll to position [321, 0]
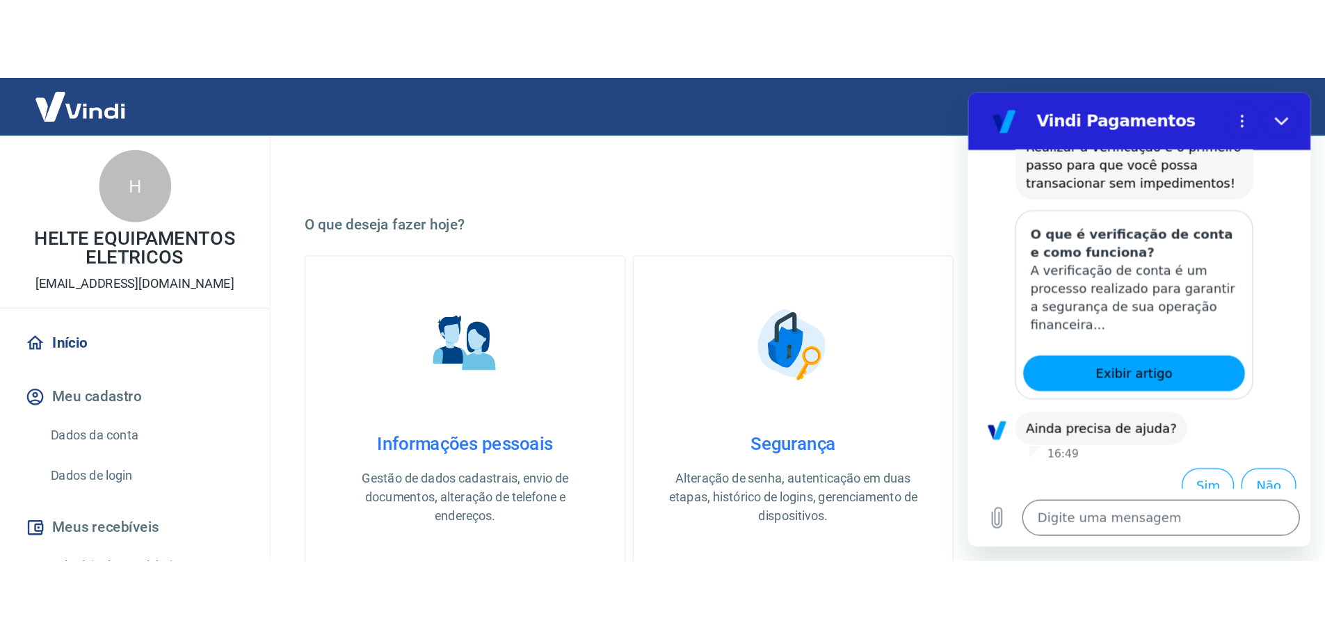
type textarea "x"
